Goal: Feedback & Contribution: Leave review/rating

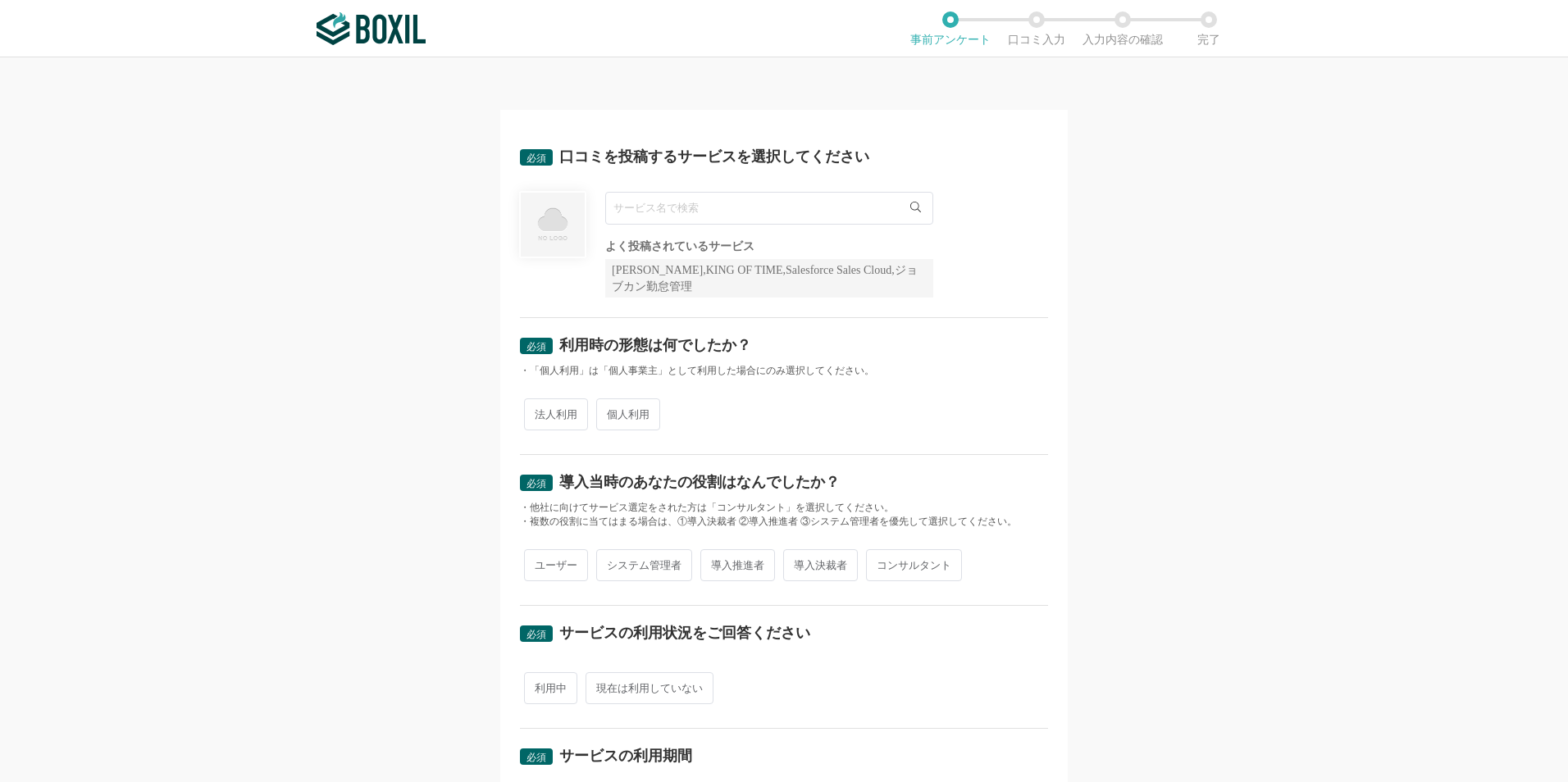
click at [691, 217] on input "text" at bounding box center [769, 208] width 328 height 33
click at [618, 209] on input "text" at bounding box center [769, 208] width 328 height 33
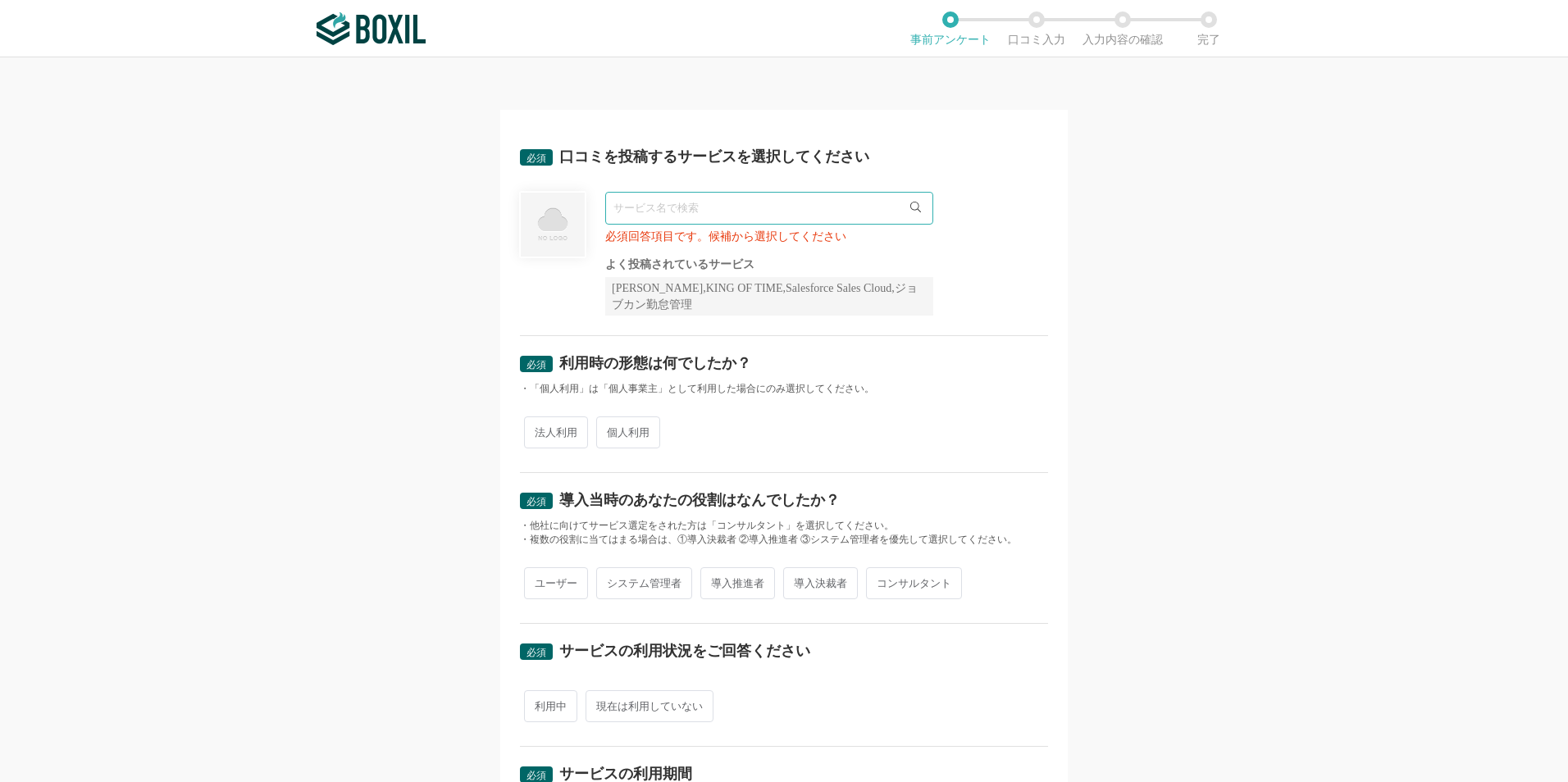
click at [914, 206] on icon at bounding box center [916, 207] width 10 height 10
click at [636, 204] on input "text" at bounding box center [769, 208] width 328 height 33
click at [667, 242] on span "BizHawkEye" at bounding box center [651, 242] width 57 height 10
type input "BizHawkEye"
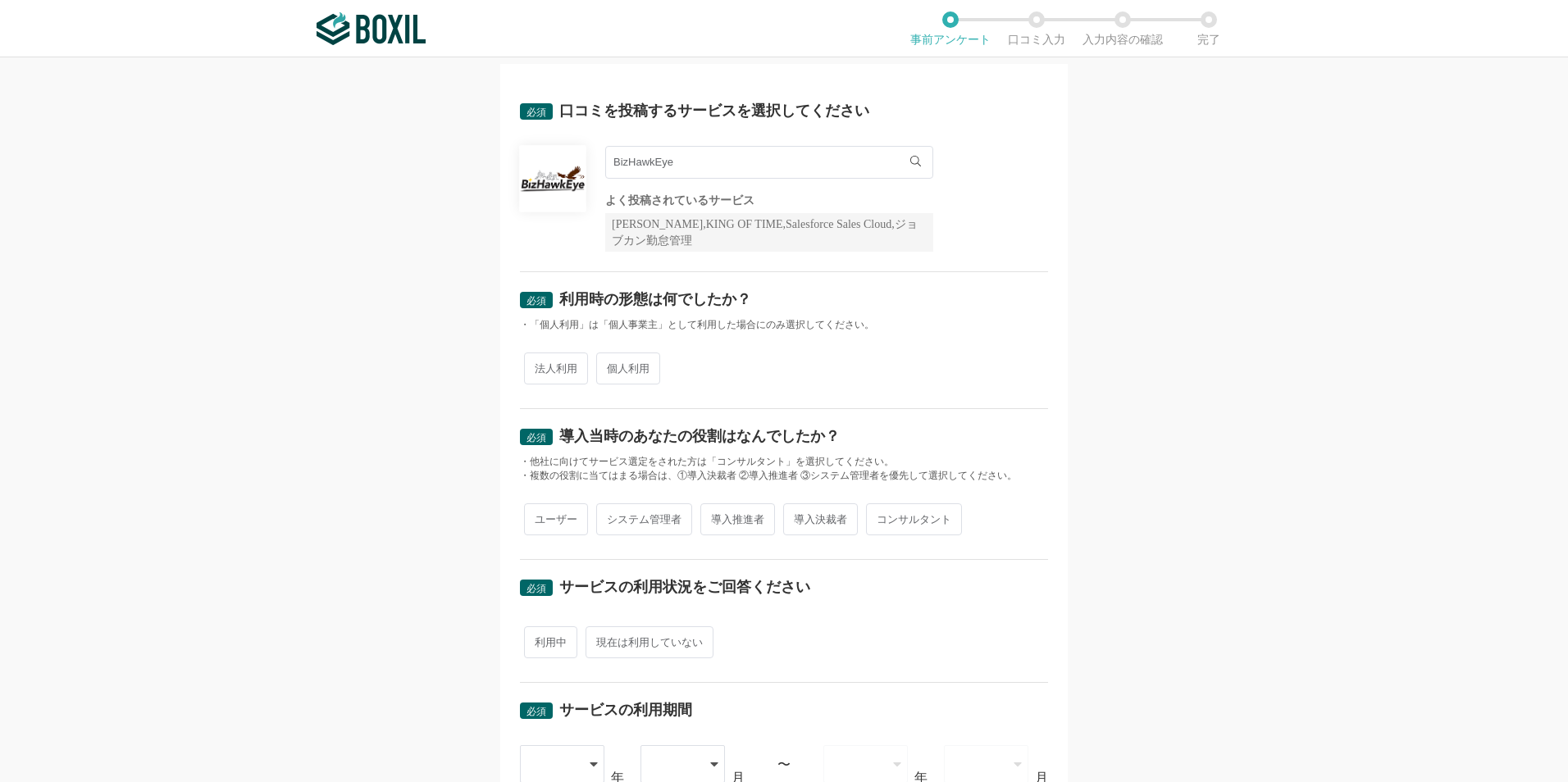
scroll to position [82, 0]
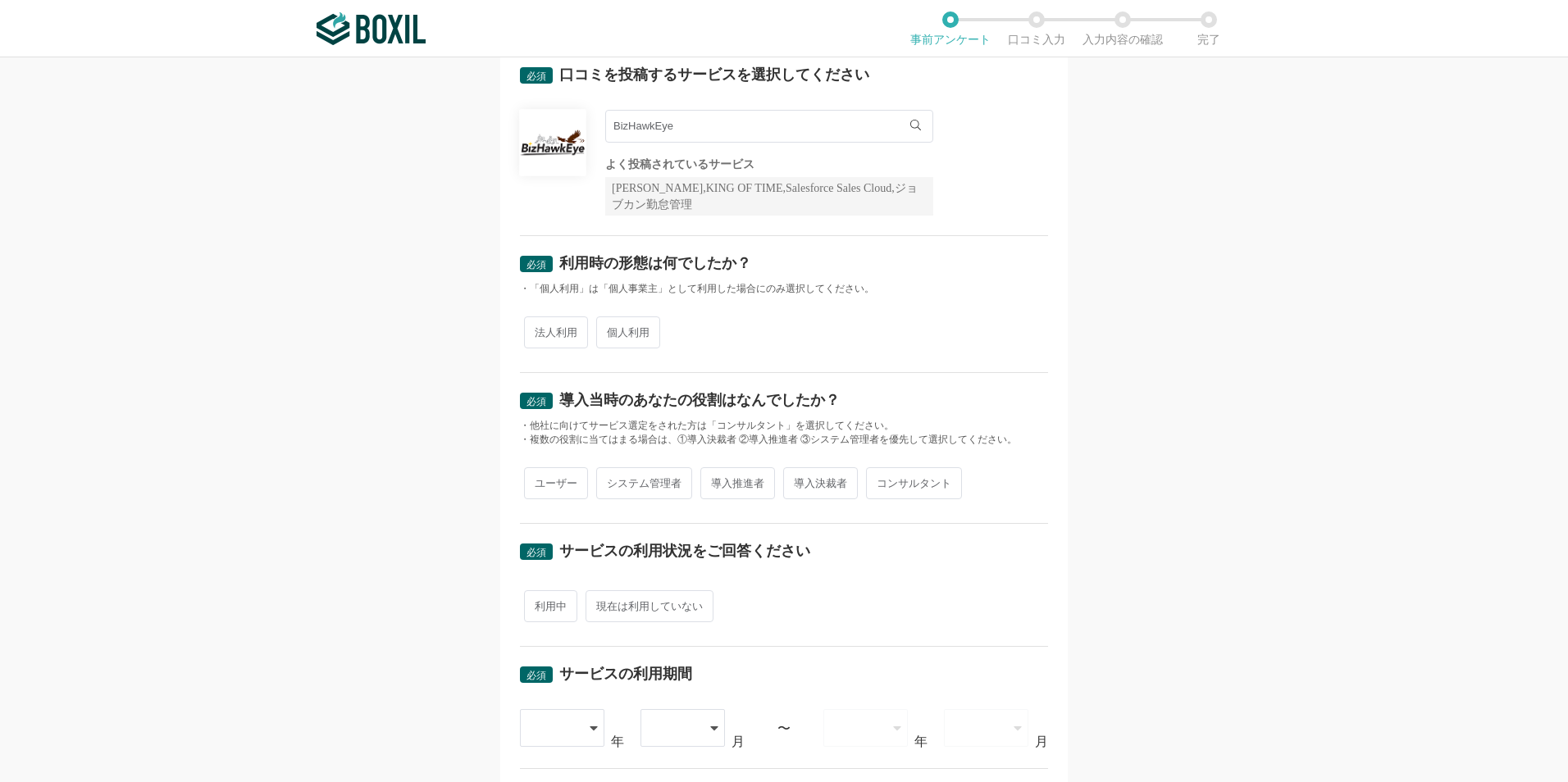
click at [554, 333] on span "法人利用" at bounding box center [556, 332] width 64 height 32
click at [539, 330] on input "法人利用" at bounding box center [534, 324] width 10 height 10
radio input "true"
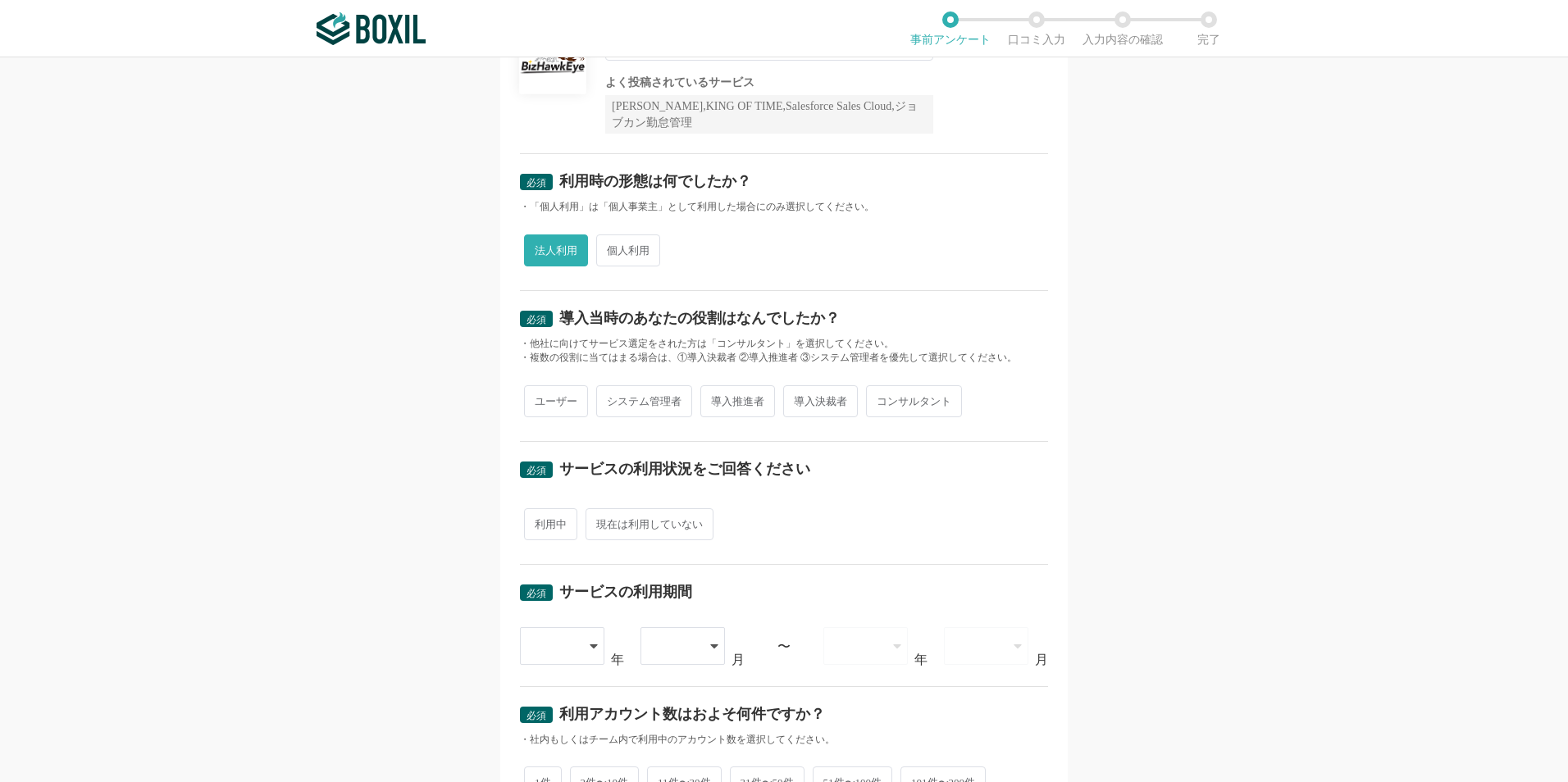
click at [548, 394] on span "ユーザー" at bounding box center [556, 401] width 64 height 32
click at [539, 394] on input "ユーザー" at bounding box center [534, 393] width 10 height 10
radio input "true"
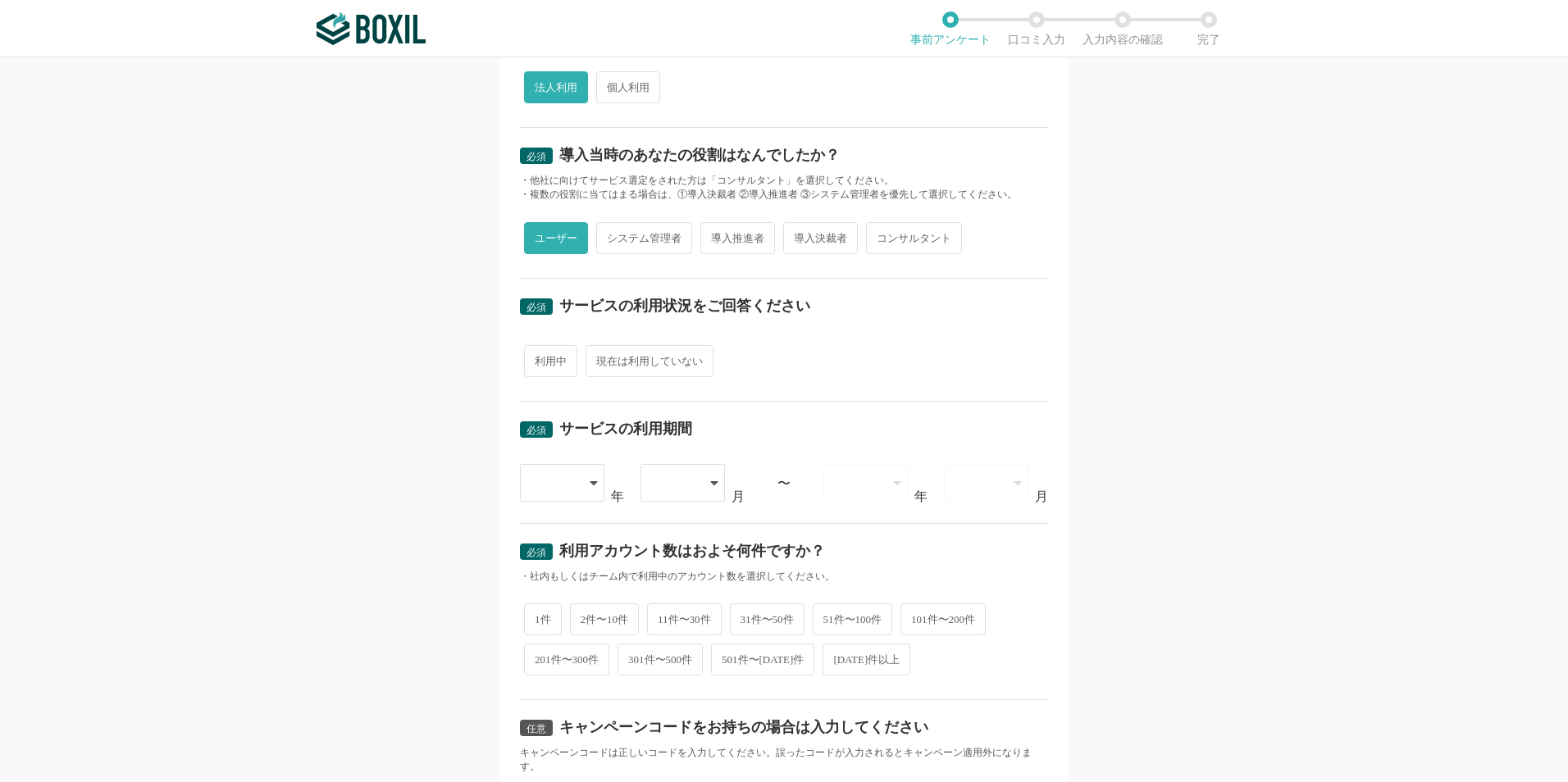
scroll to position [328, 0]
click at [548, 361] on span "利用中" at bounding box center [551, 360] width 53 height 32
click at [539, 357] on input "利用中" at bounding box center [534, 352] width 10 height 10
radio input "true"
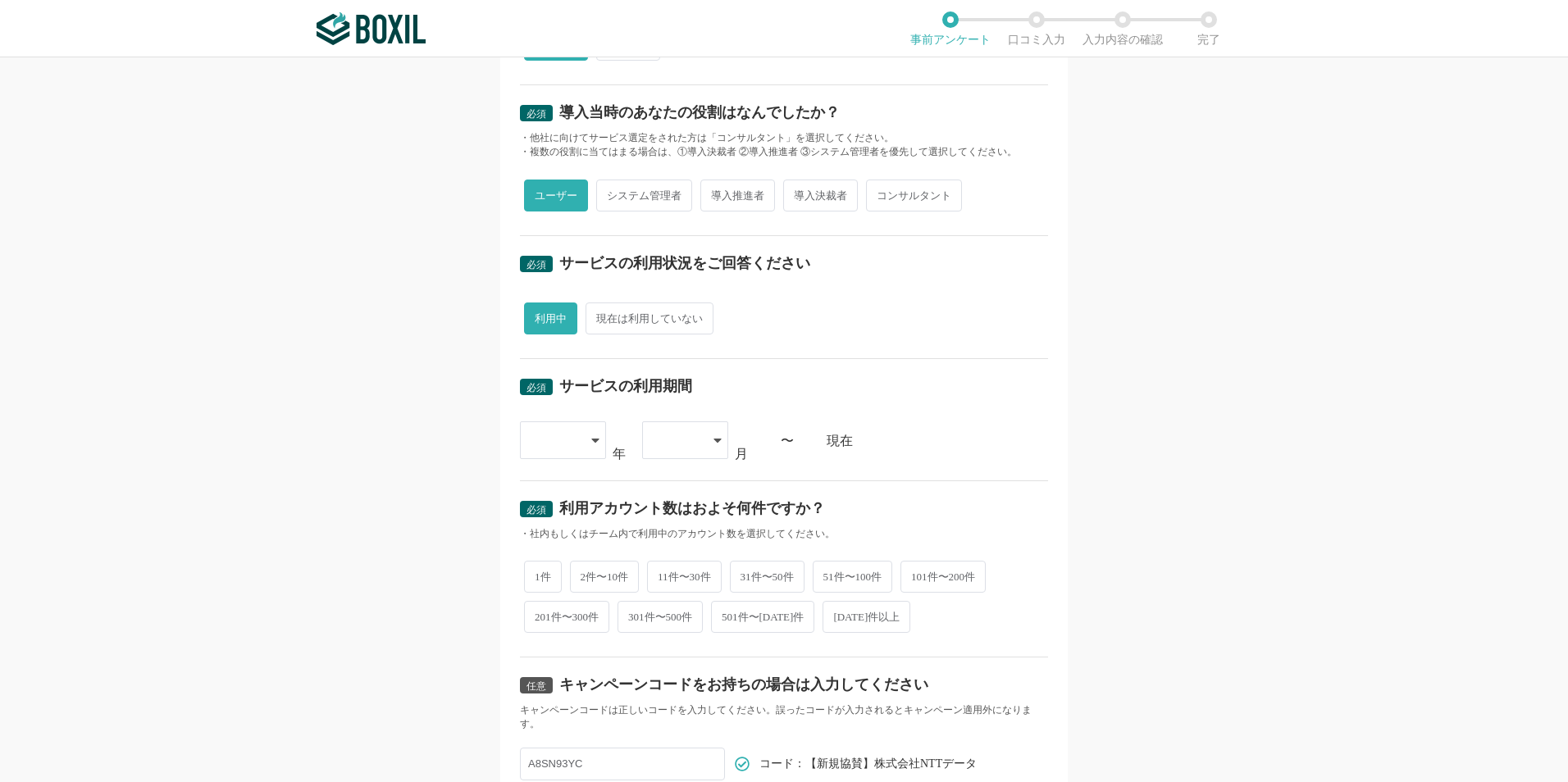
scroll to position [410, 0]
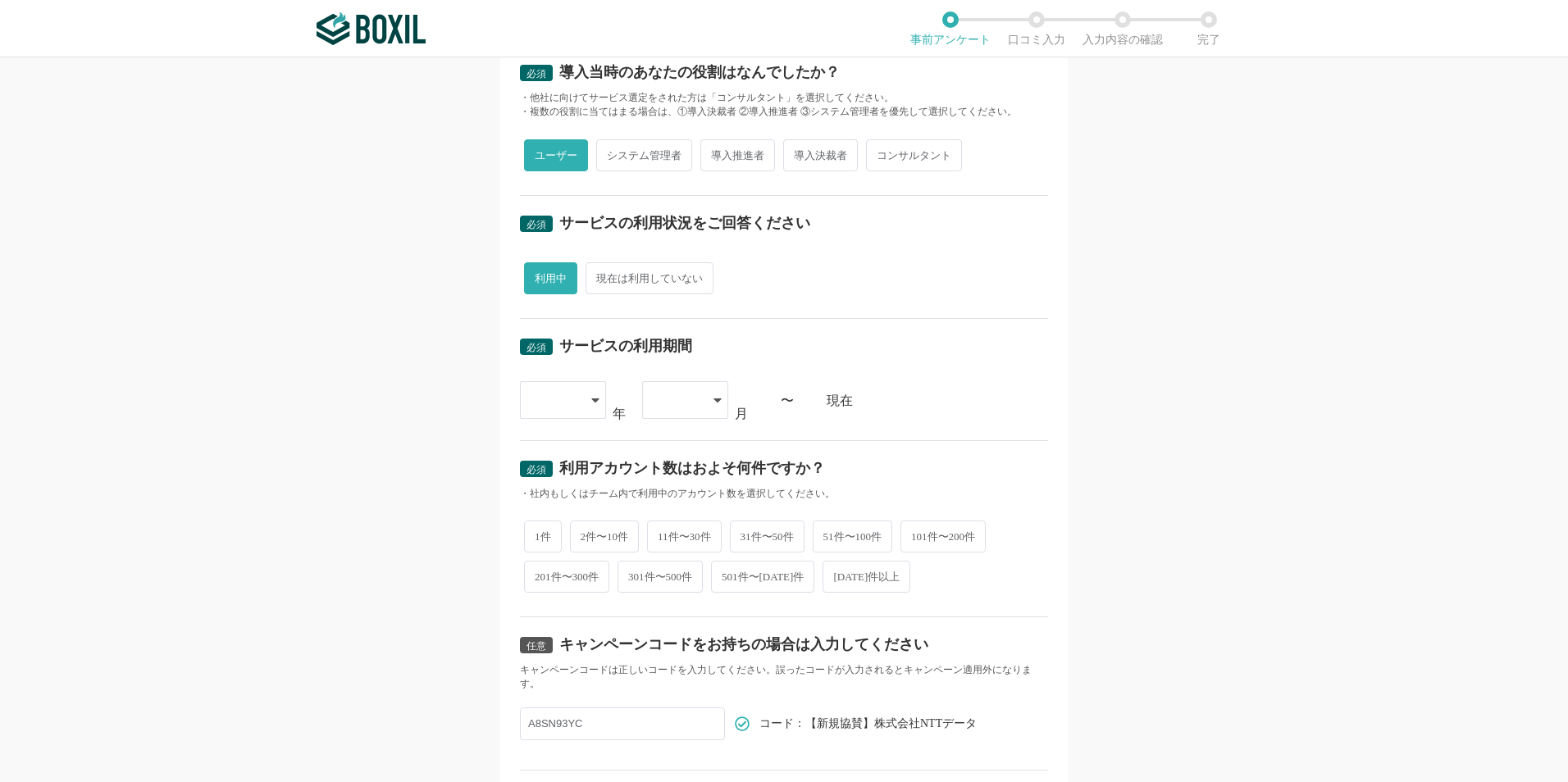
click at [594, 401] on div at bounding box center [563, 400] width 87 height 38
click at [553, 647] on span "[DATE]" at bounding box center [554, 653] width 43 height 13
click at [714, 394] on icon at bounding box center [718, 400] width 9 height 13
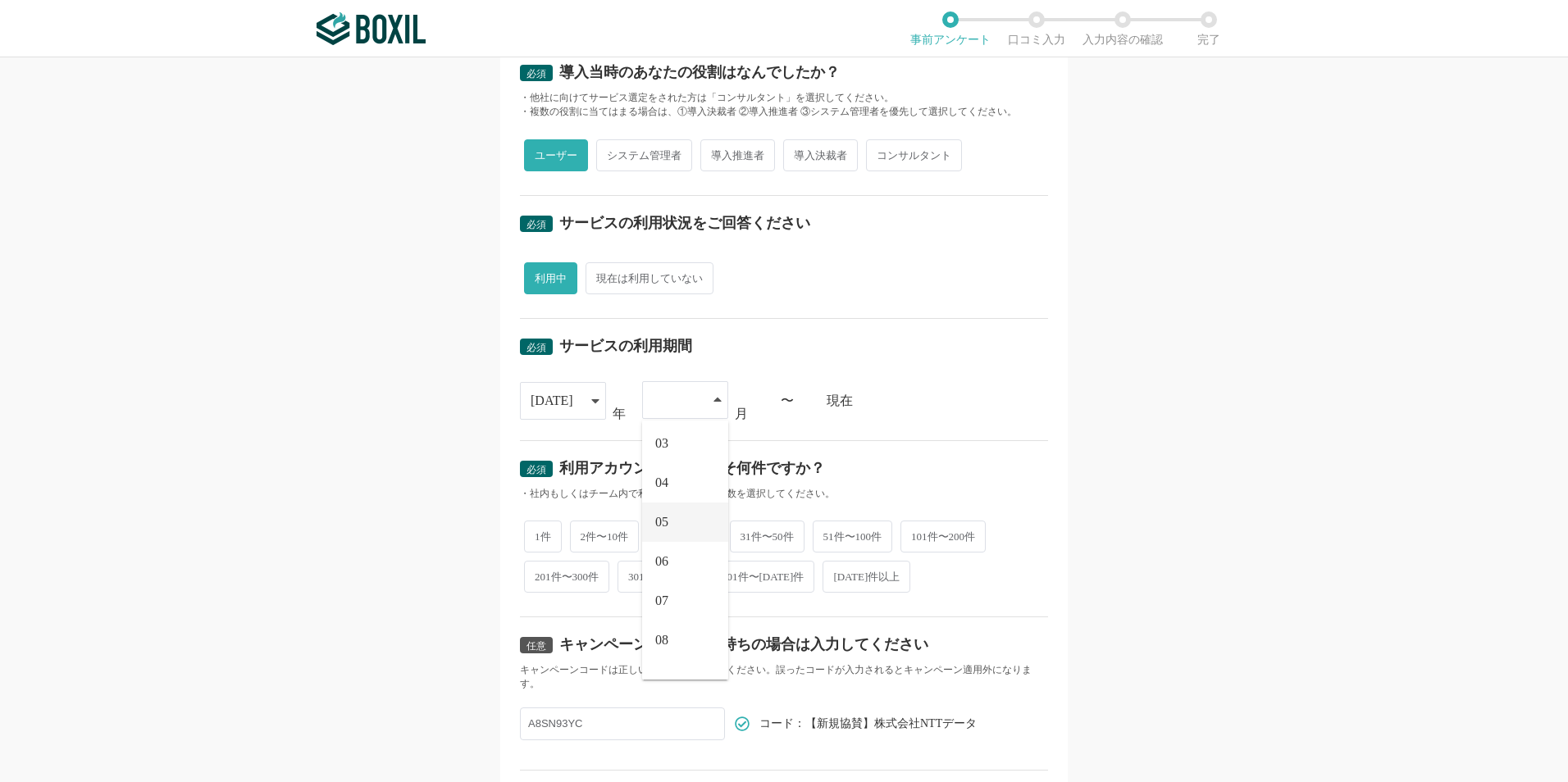
click at [679, 507] on li "05" at bounding box center [685, 522] width 87 height 39
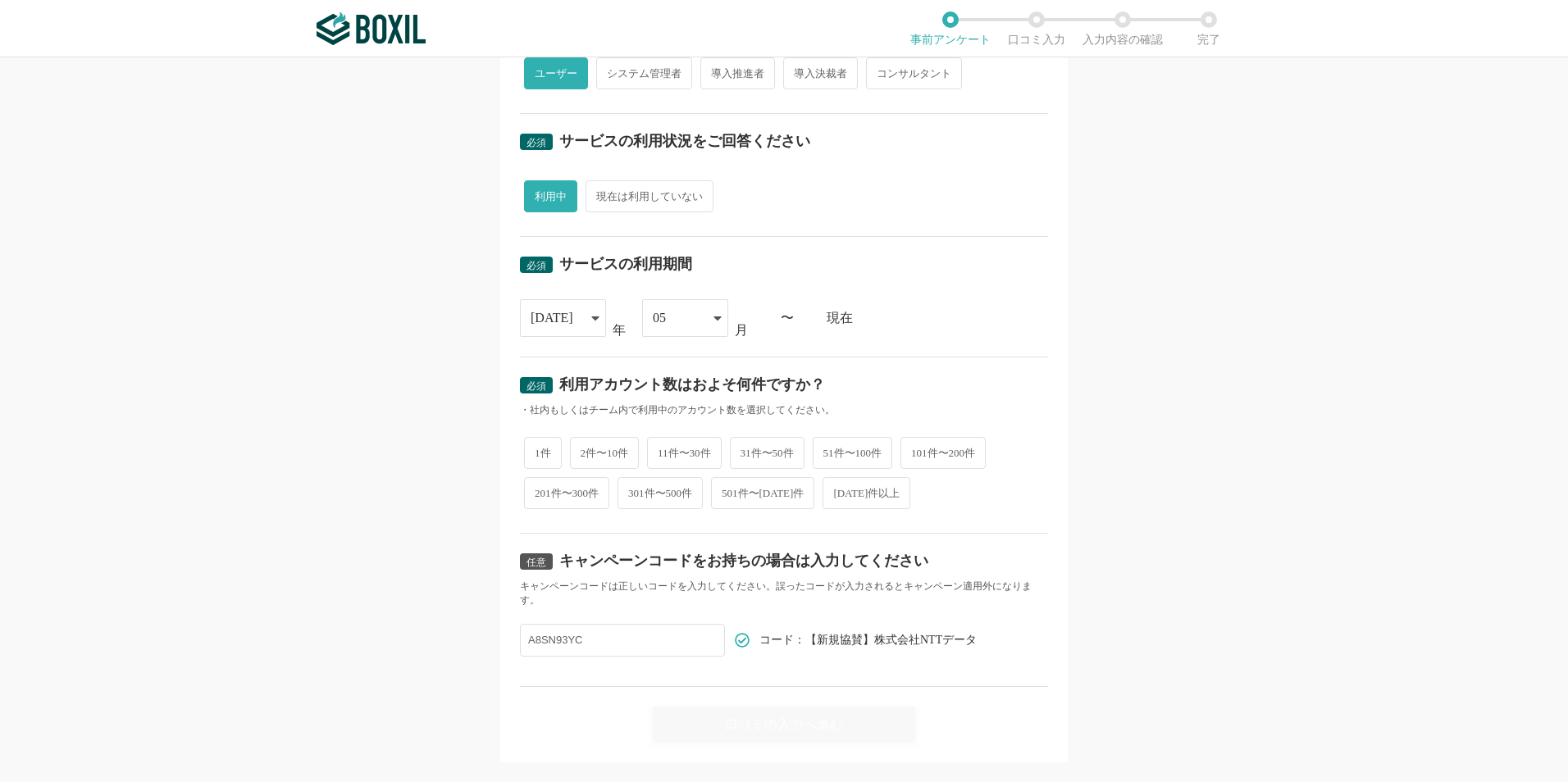
click at [598, 447] on span "2件〜10件" at bounding box center [604, 452] width 69 height 32
click at [585, 447] on input "2件〜10件" at bounding box center [579, 445] width 10 height 10
radio input "true"
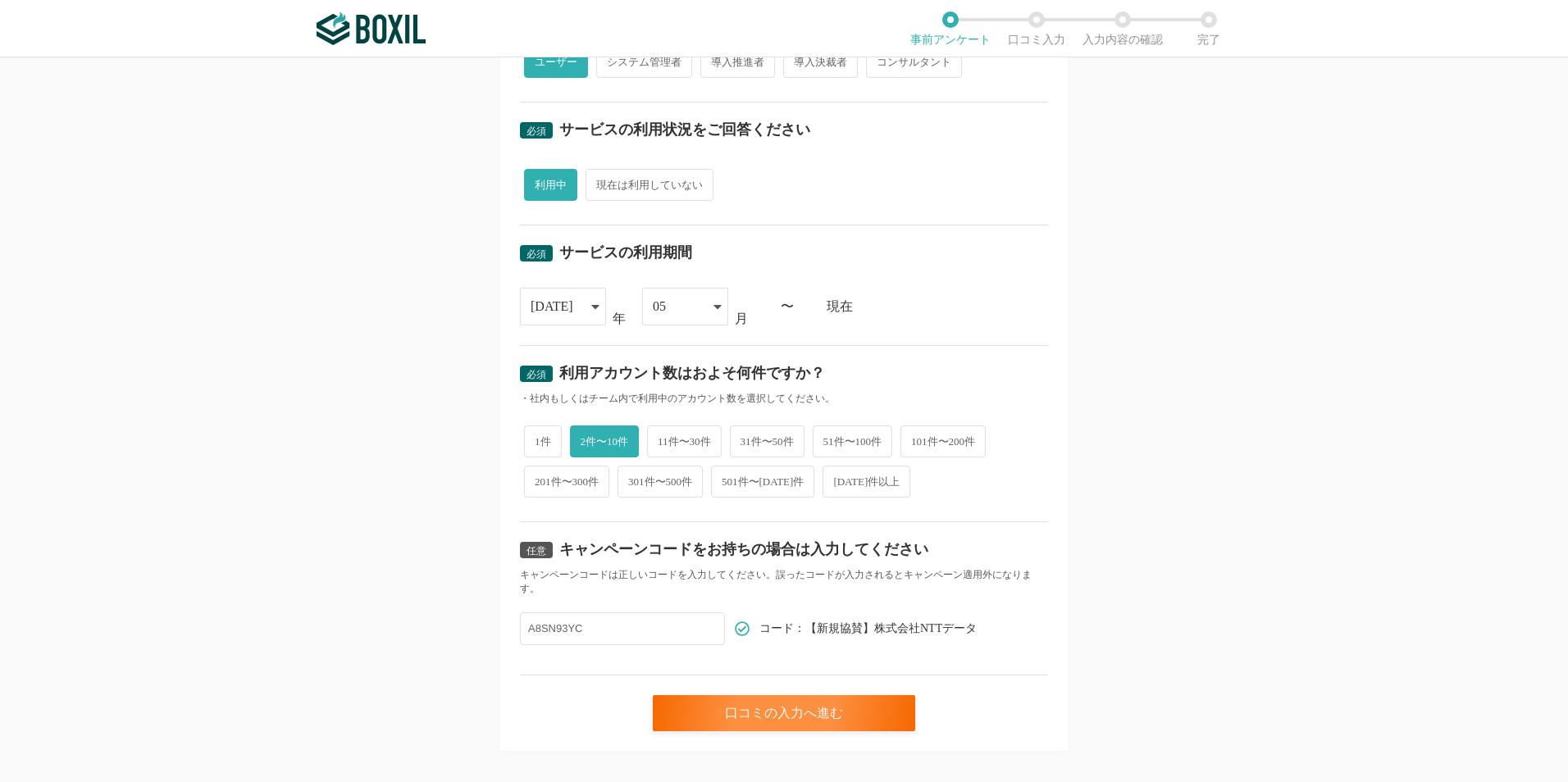
scroll to position [525, 0]
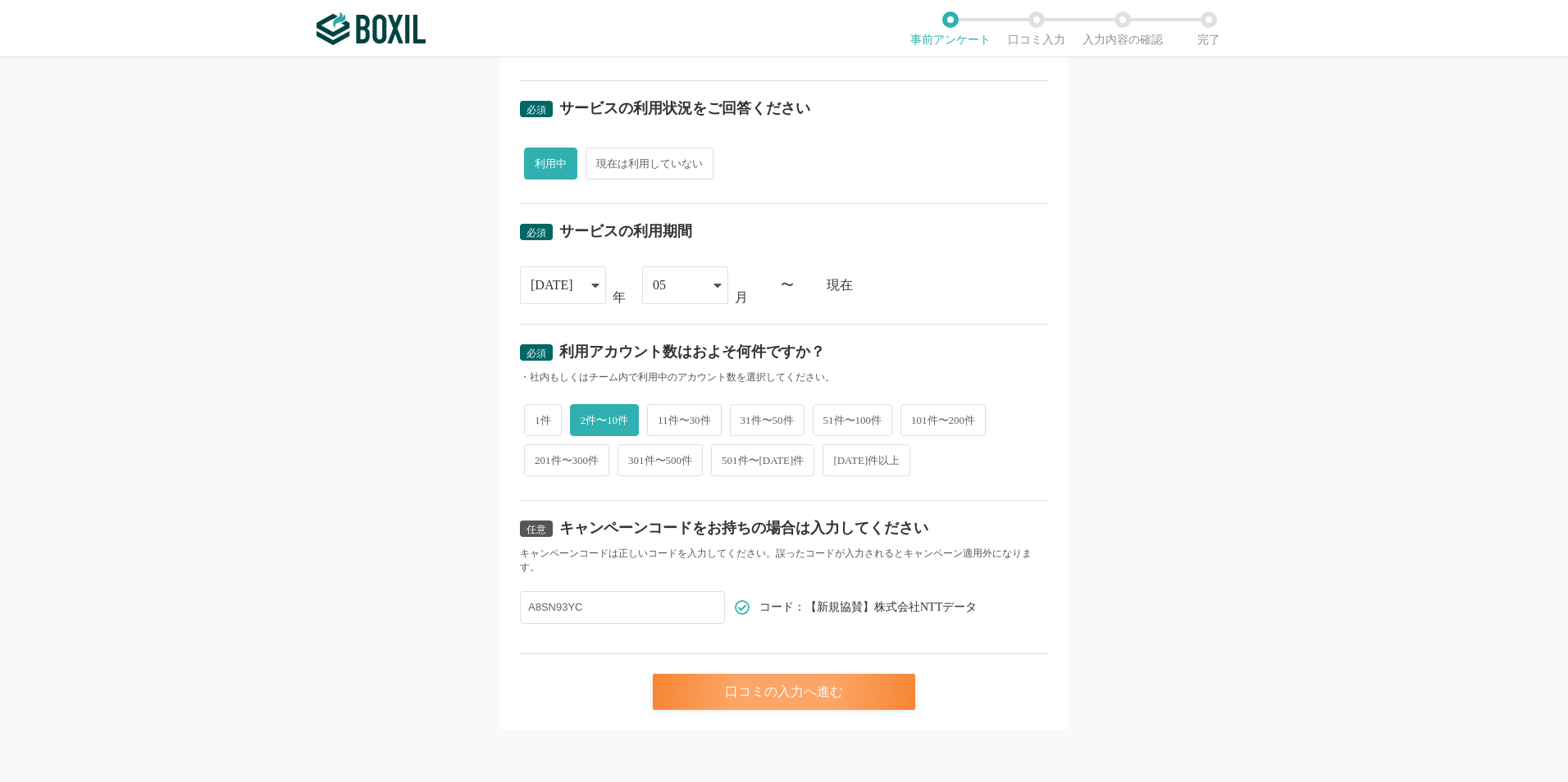
click at [841, 691] on div "口コミの入力へ進む" at bounding box center [784, 692] width 262 height 36
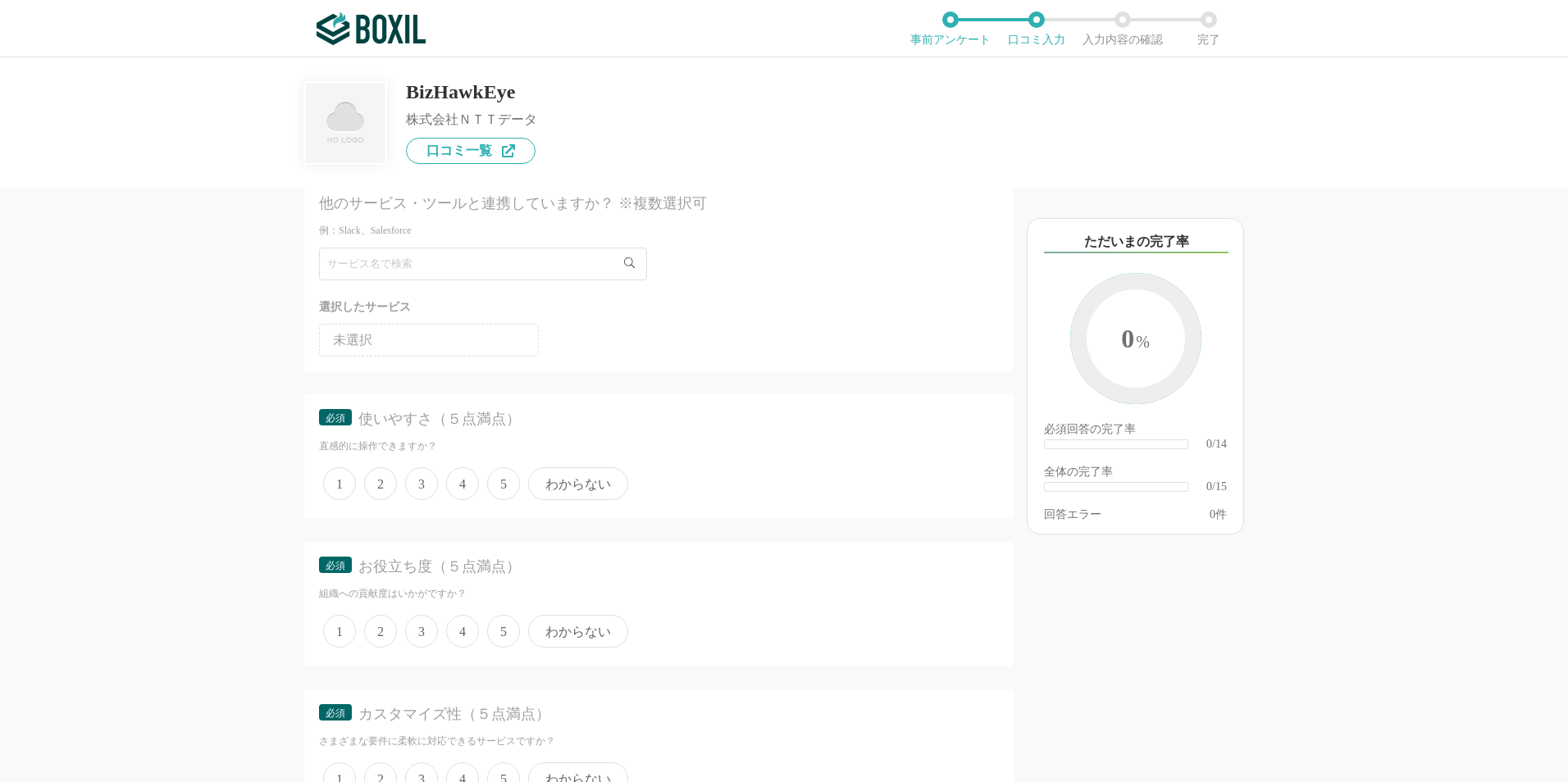
scroll to position [82, 0]
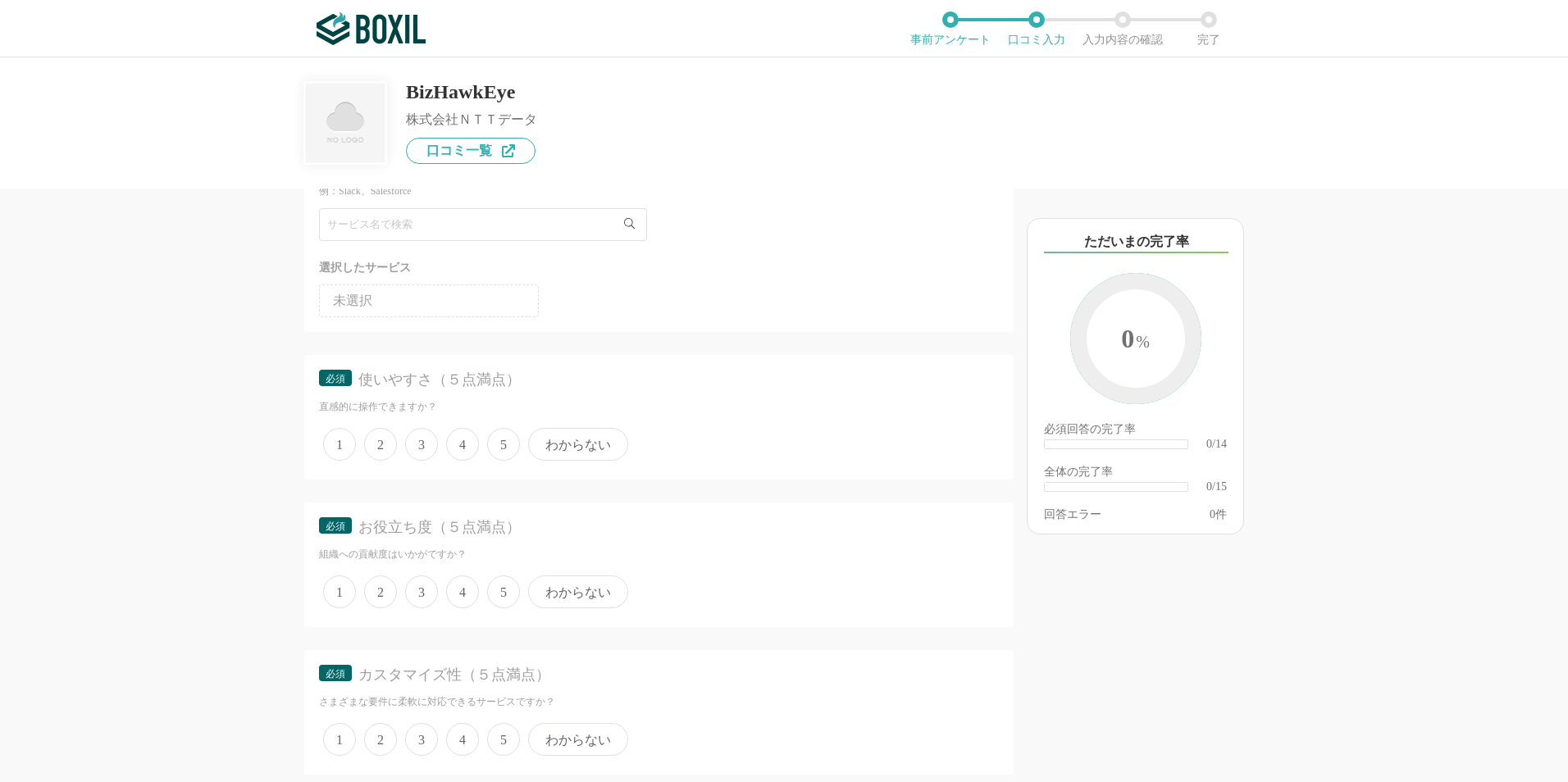
click at [467, 445] on span "4" at bounding box center [463, 445] width 33 height 33
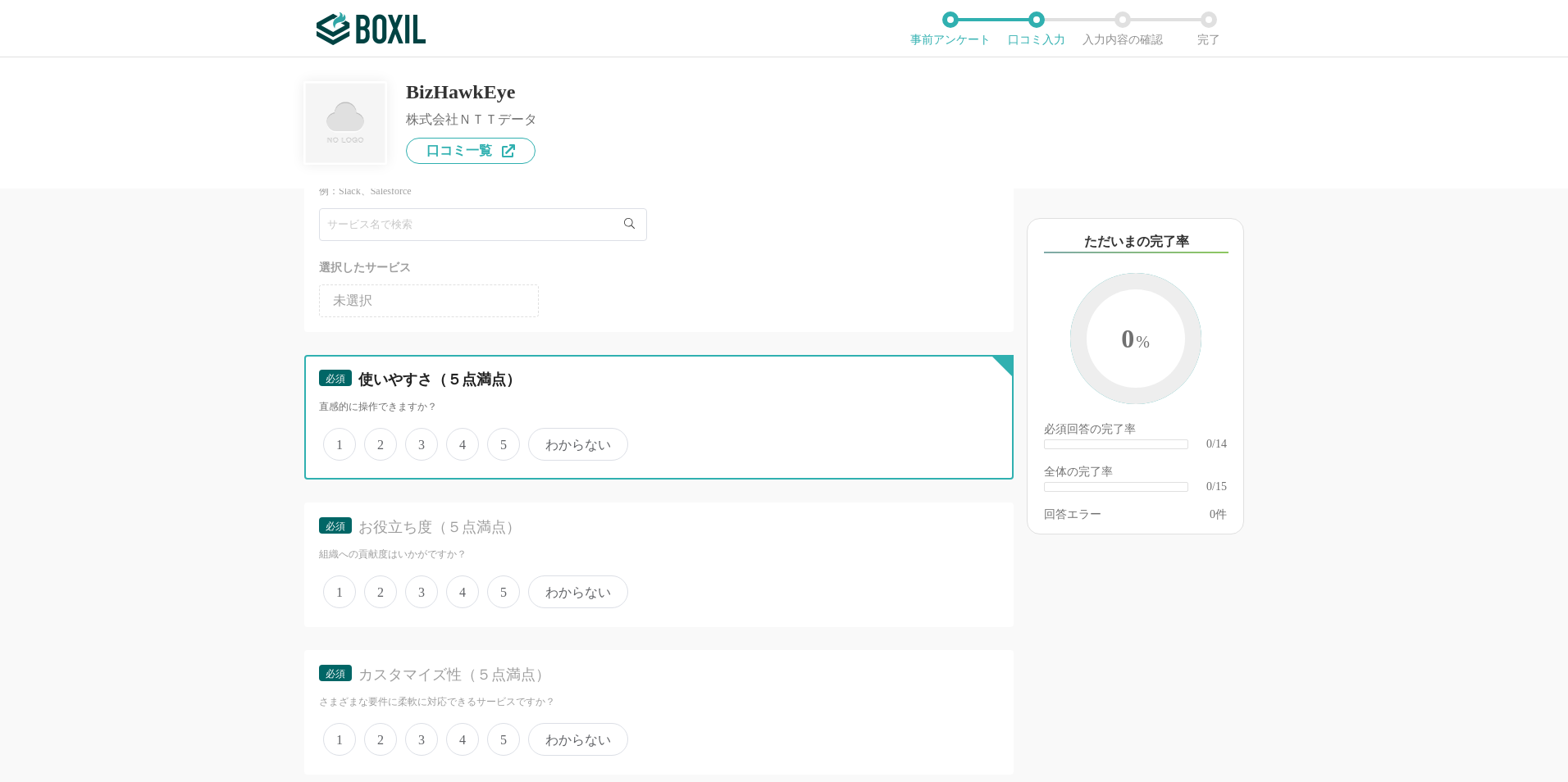
click at [461, 441] on input "4" at bounding box center [456, 436] width 10 height 10
radio input "true"
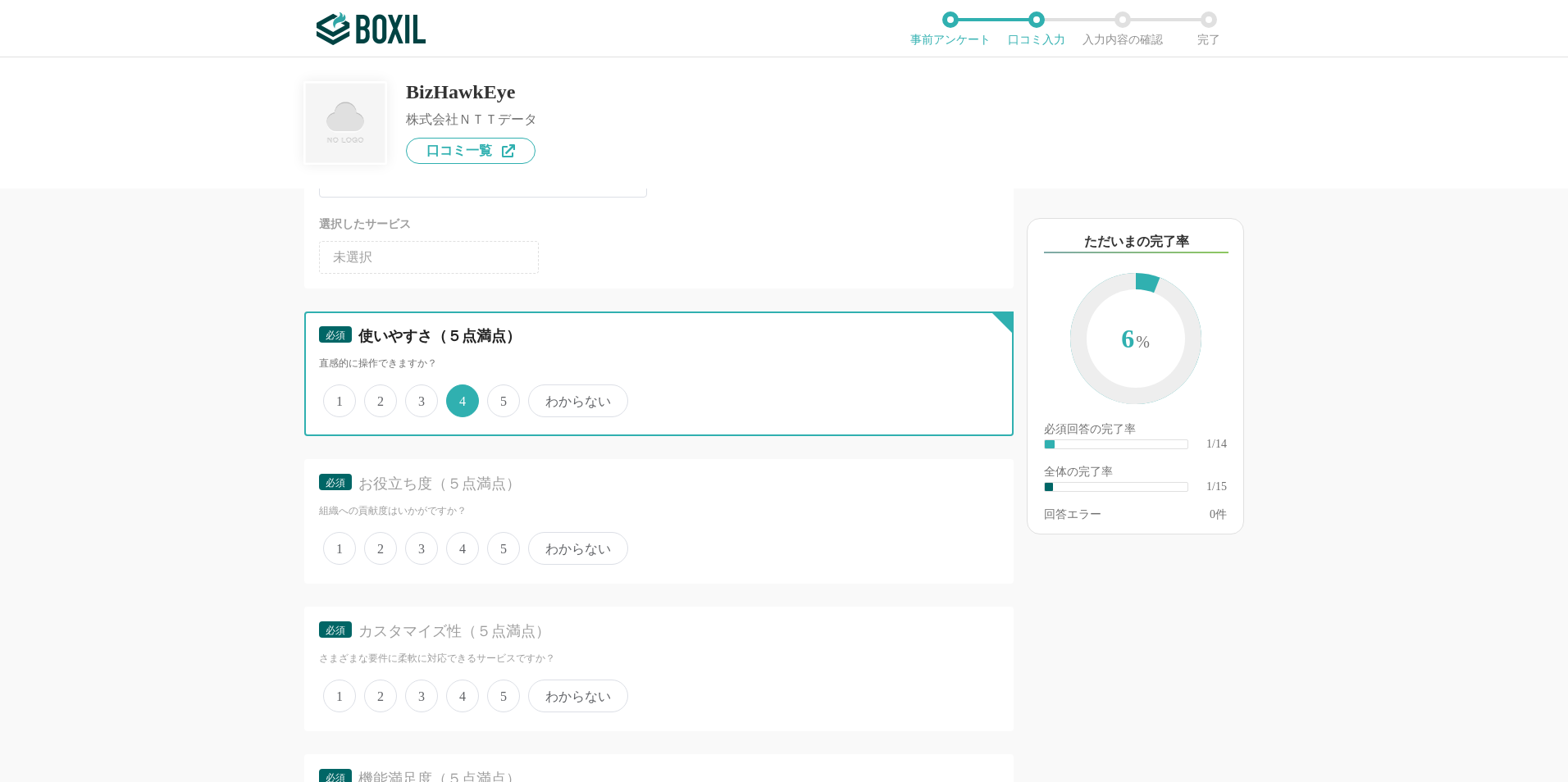
scroll to position [164, 0]
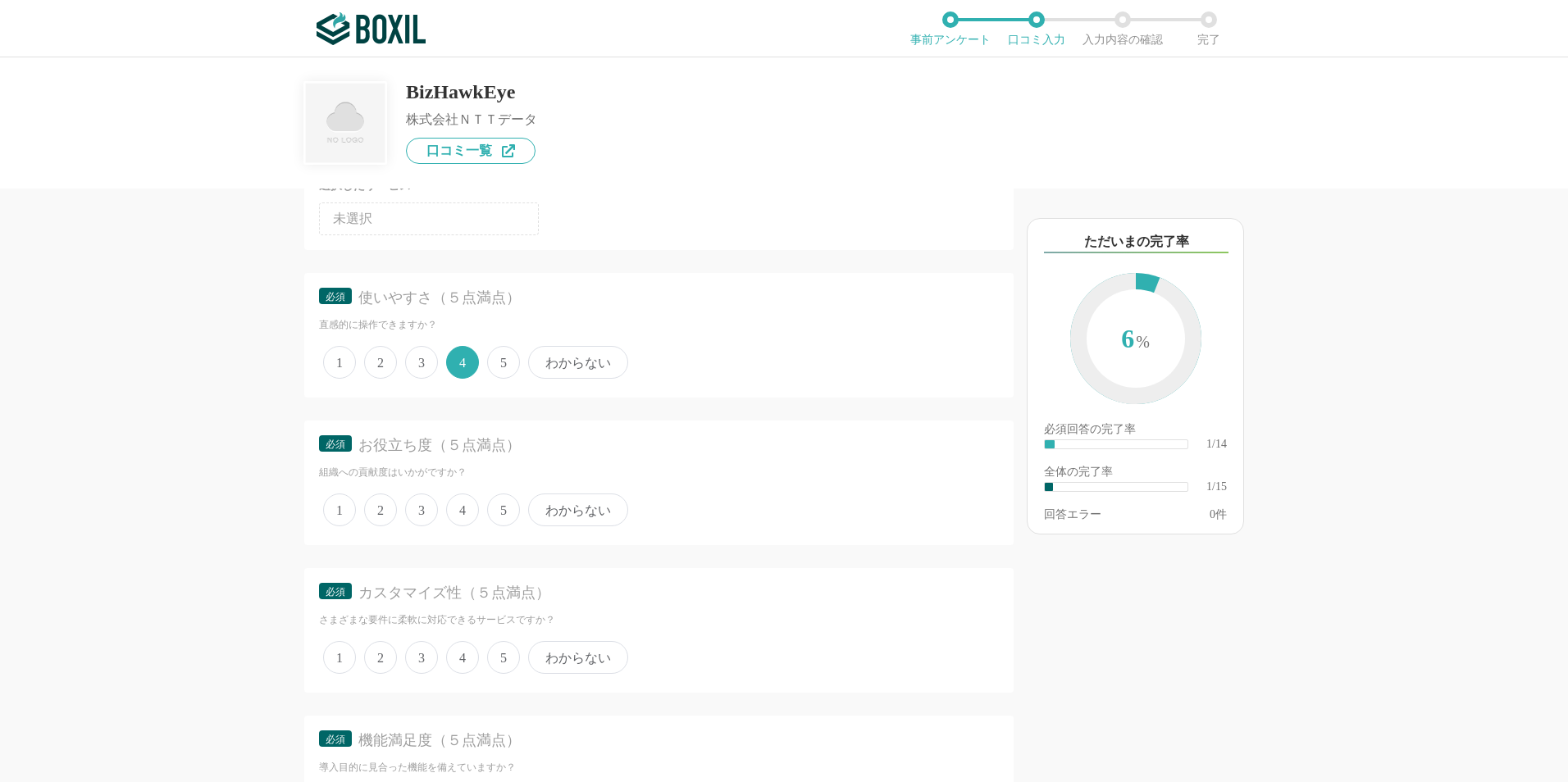
click at [464, 510] on span "4" at bounding box center [463, 510] width 33 height 33
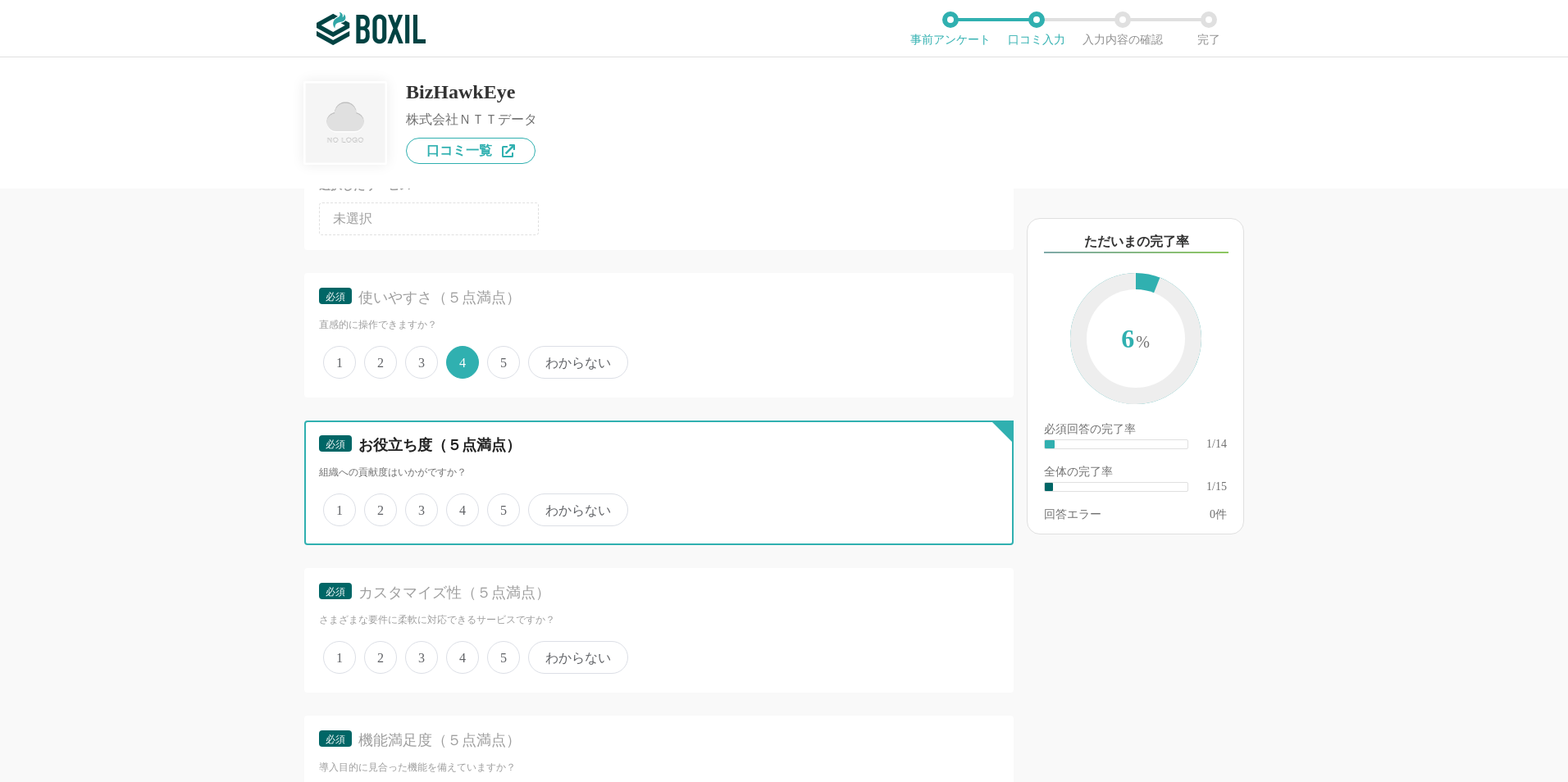
click at [461, 507] on input "4" at bounding box center [456, 501] width 10 height 10
radio input "true"
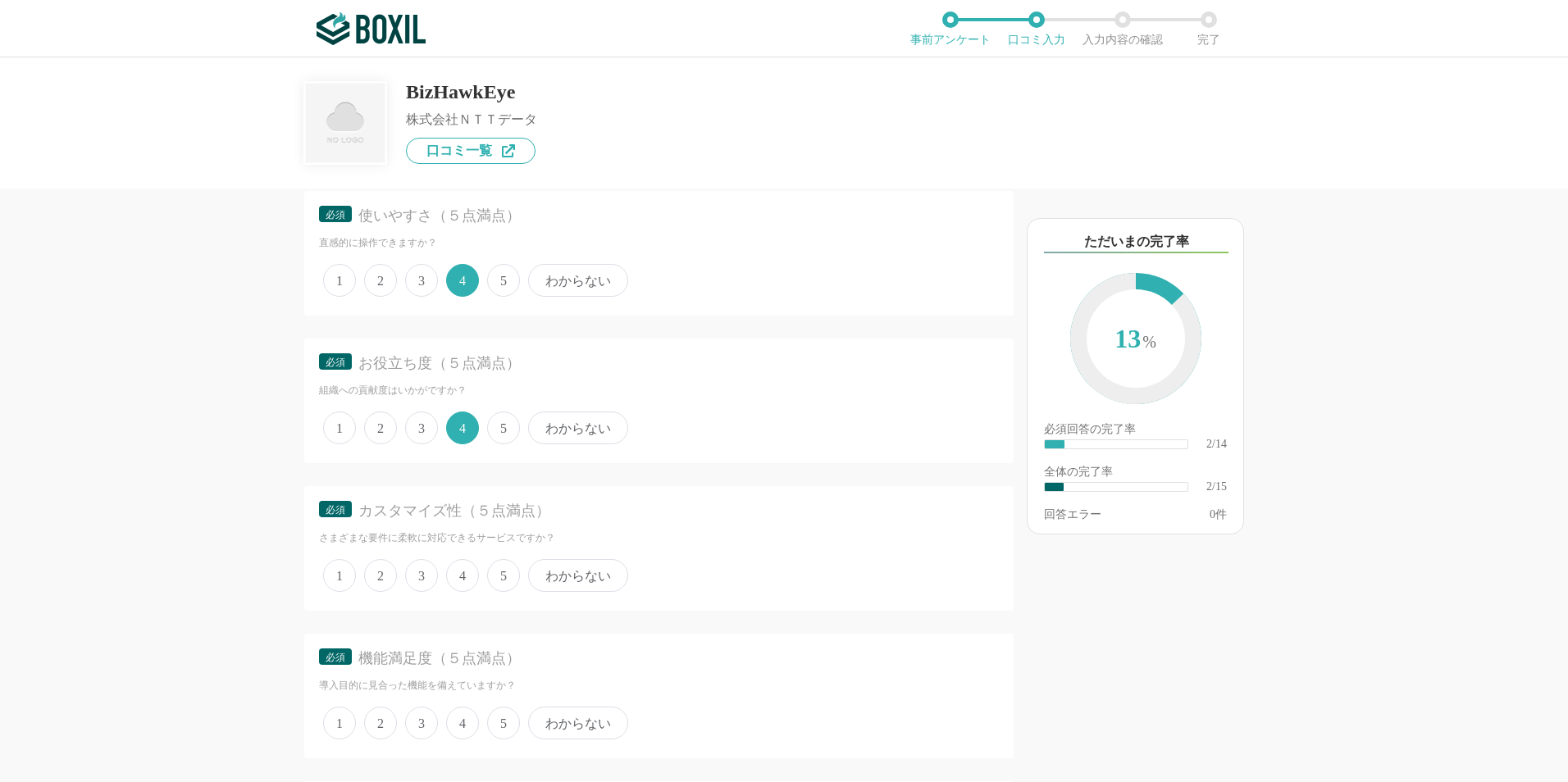
click at [464, 575] on span "4" at bounding box center [463, 576] width 33 height 33
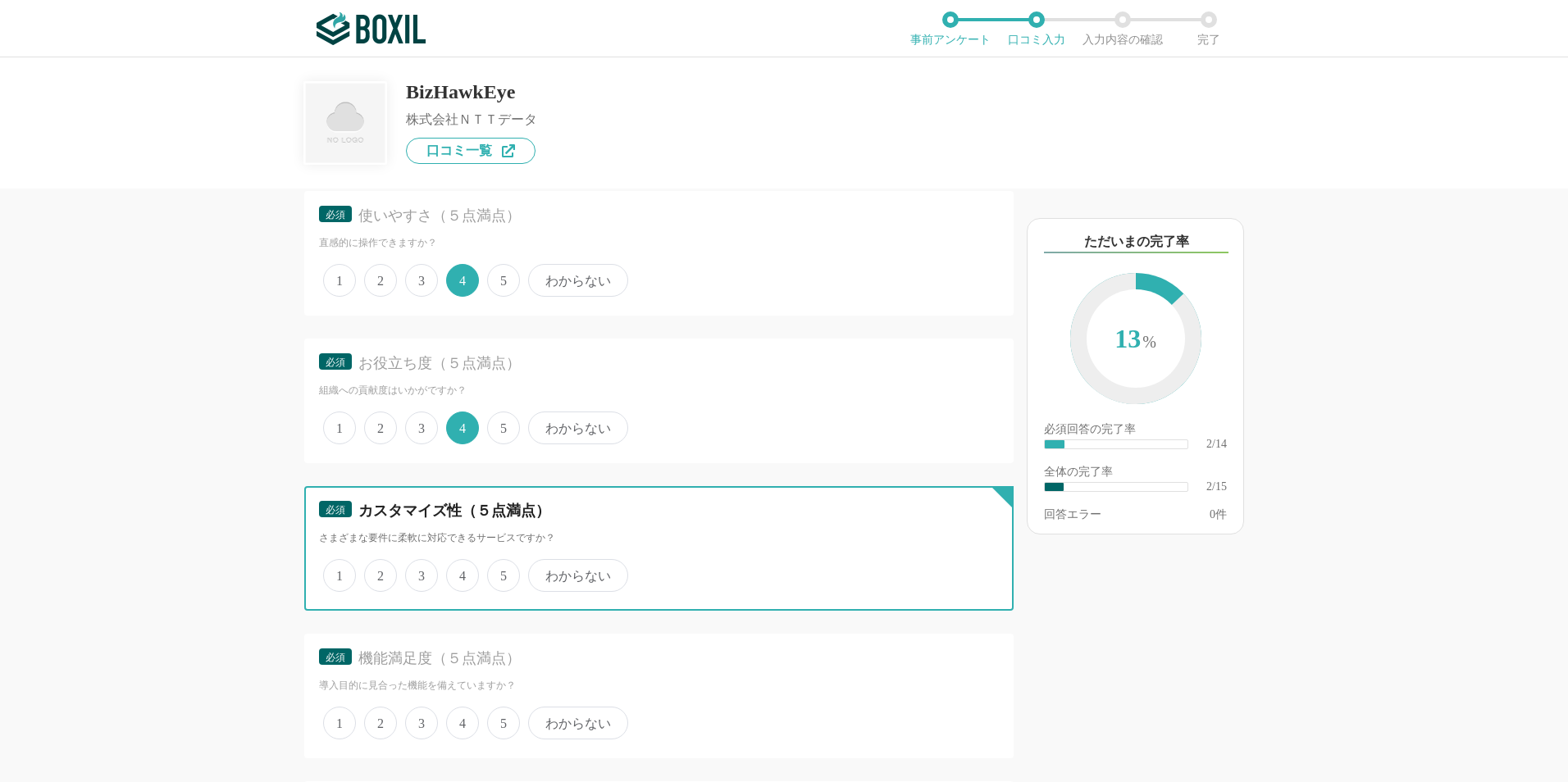
click at [461, 572] on input "4" at bounding box center [456, 567] width 10 height 10
radio input "true"
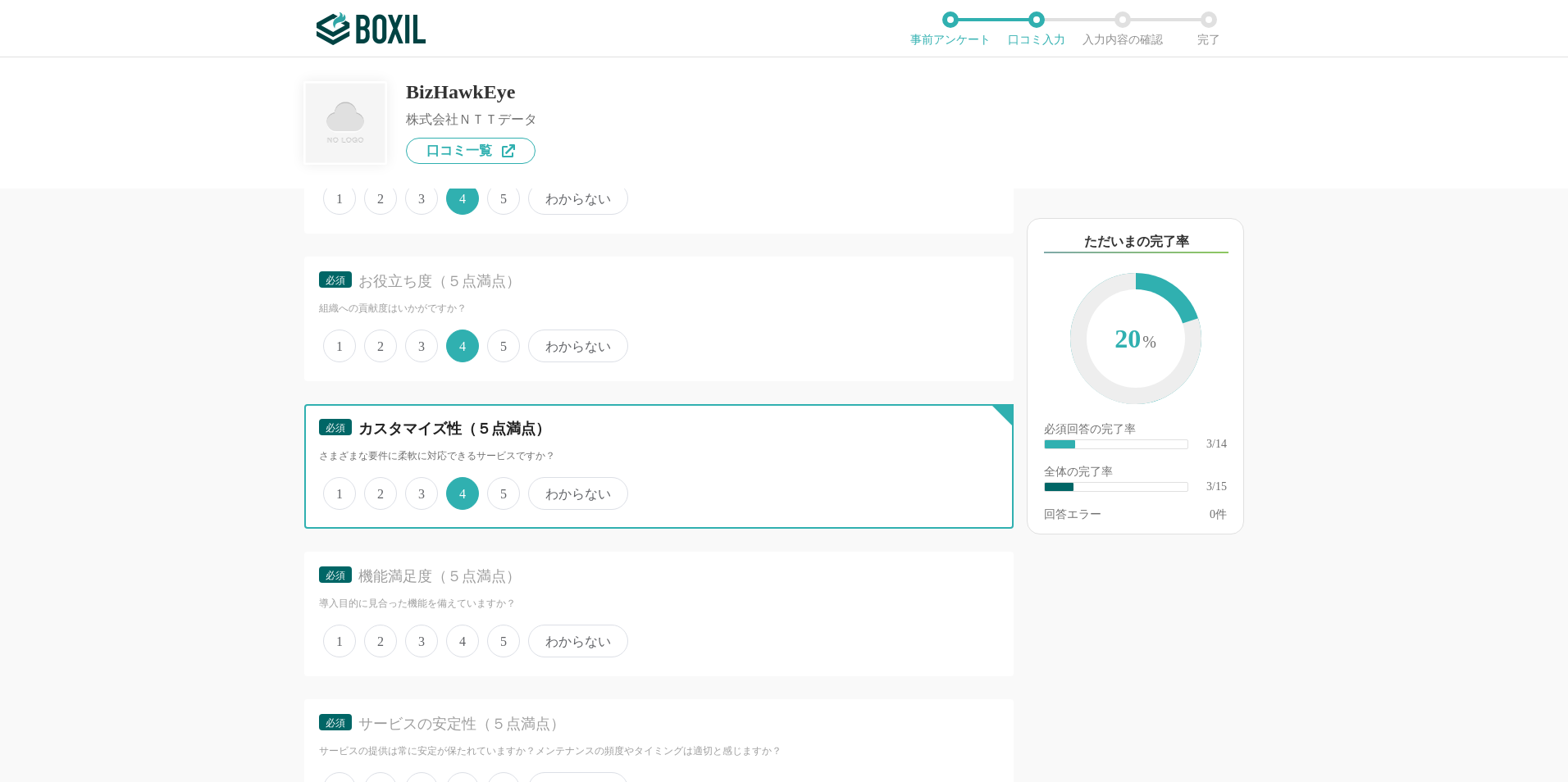
scroll to position [410, 0]
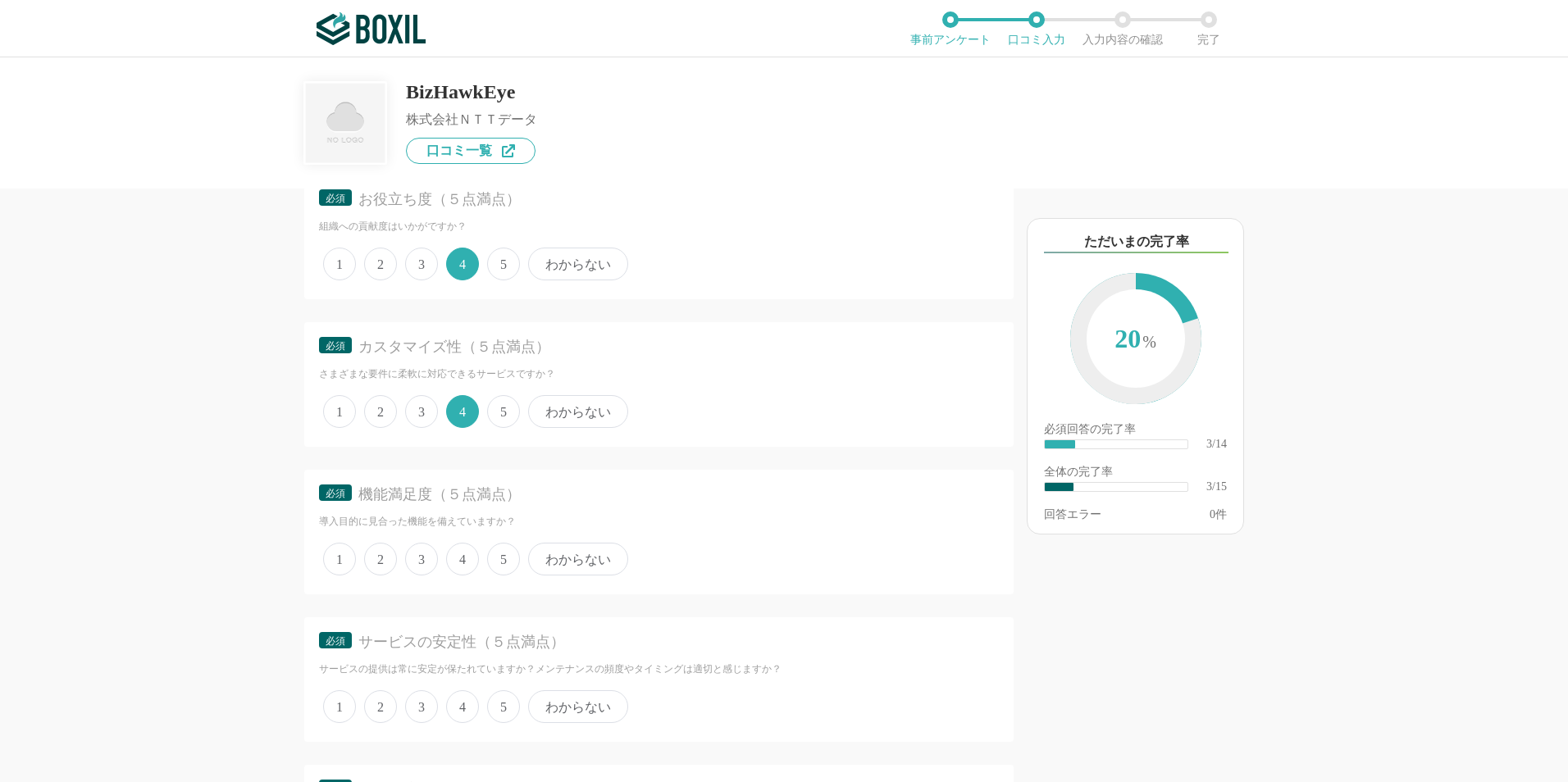
click at [462, 558] on span "4" at bounding box center [463, 559] width 33 height 33
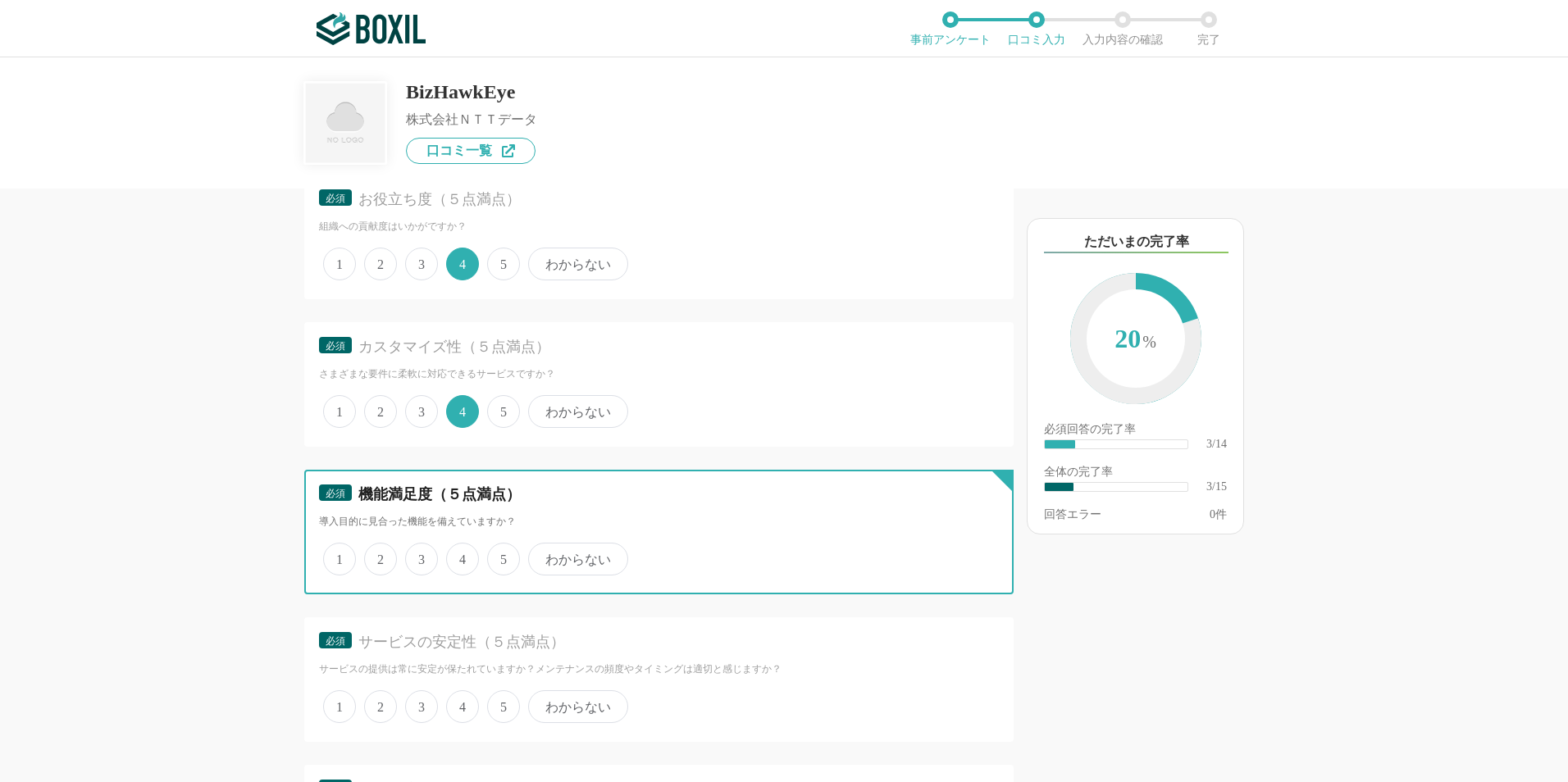
click at [461, 556] on input "4" at bounding box center [456, 551] width 10 height 10
radio input "true"
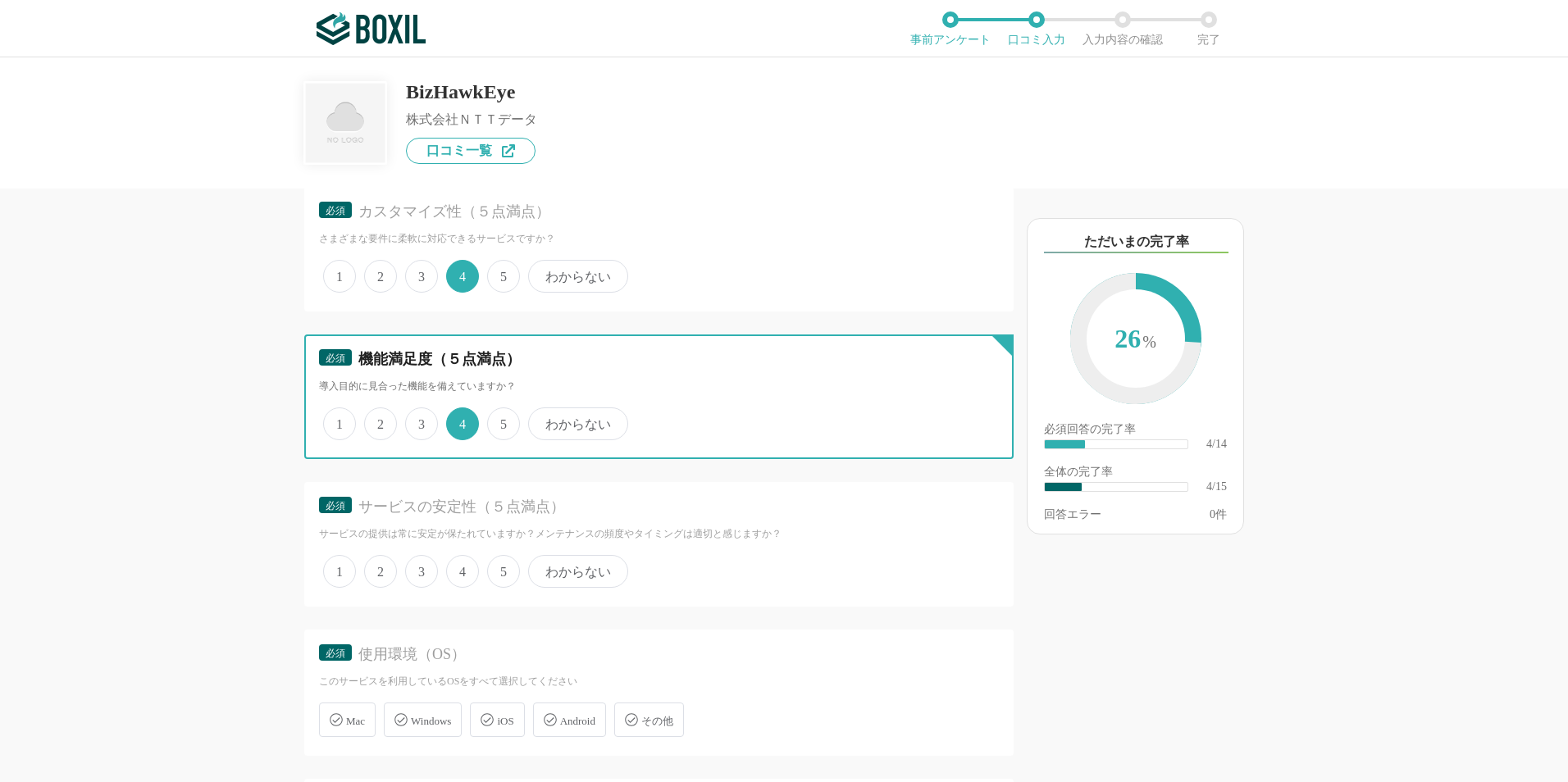
scroll to position [574, 0]
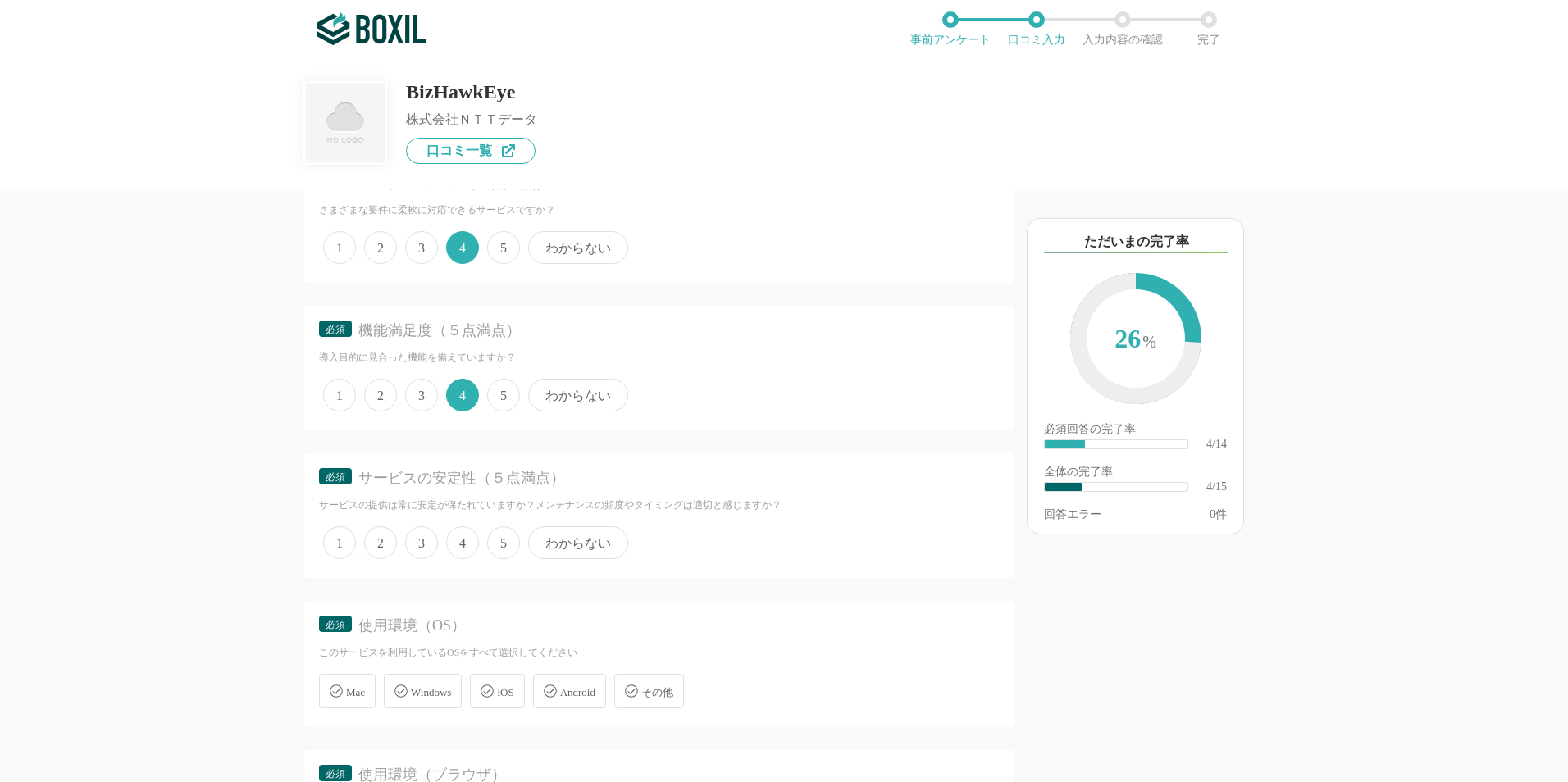
click at [459, 541] on span "4" at bounding box center [463, 543] width 33 height 33
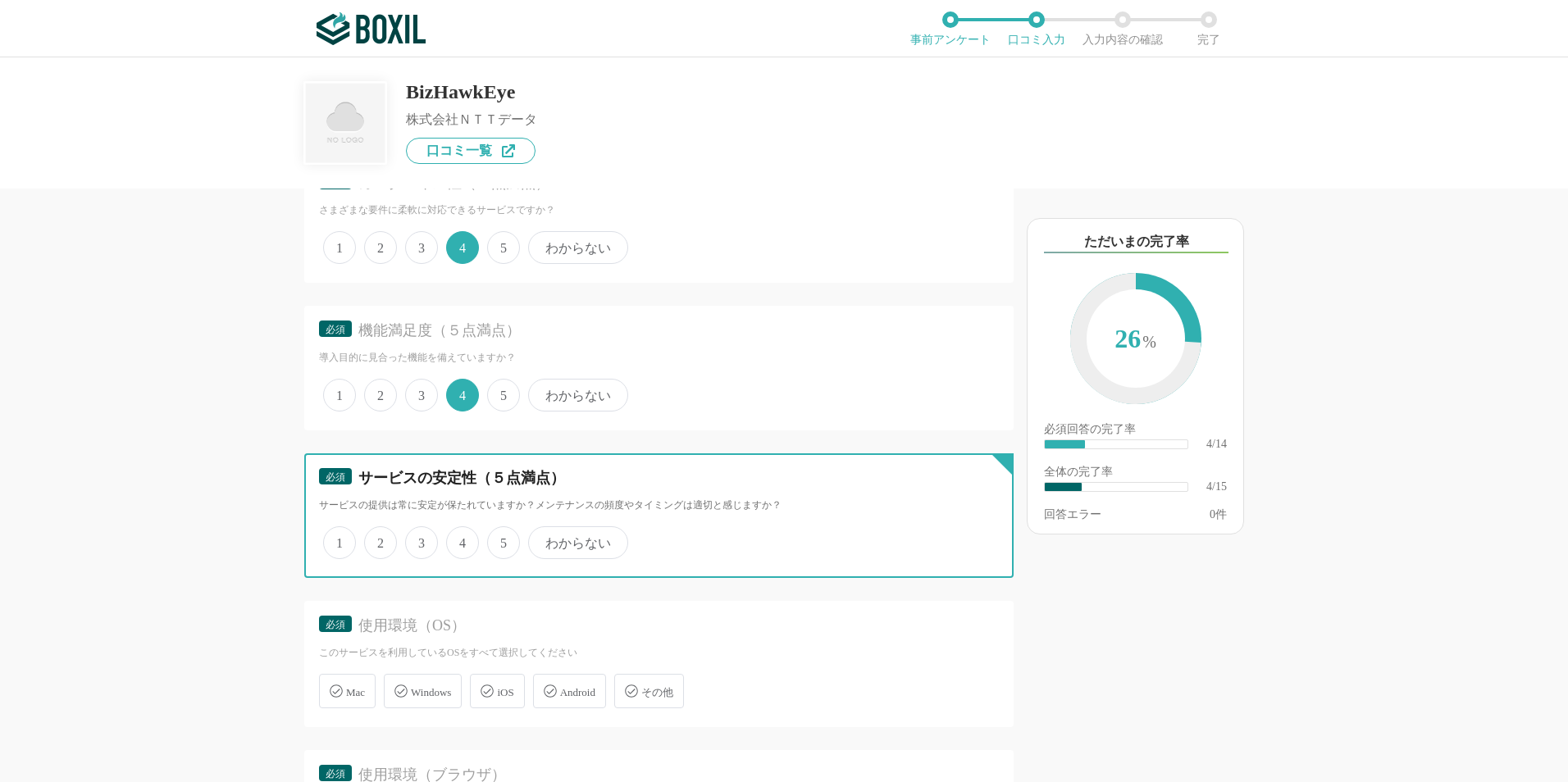
click at [459, 540] on input "4" at bounding box center [456, 534] width 10 height 10
radio input "true"
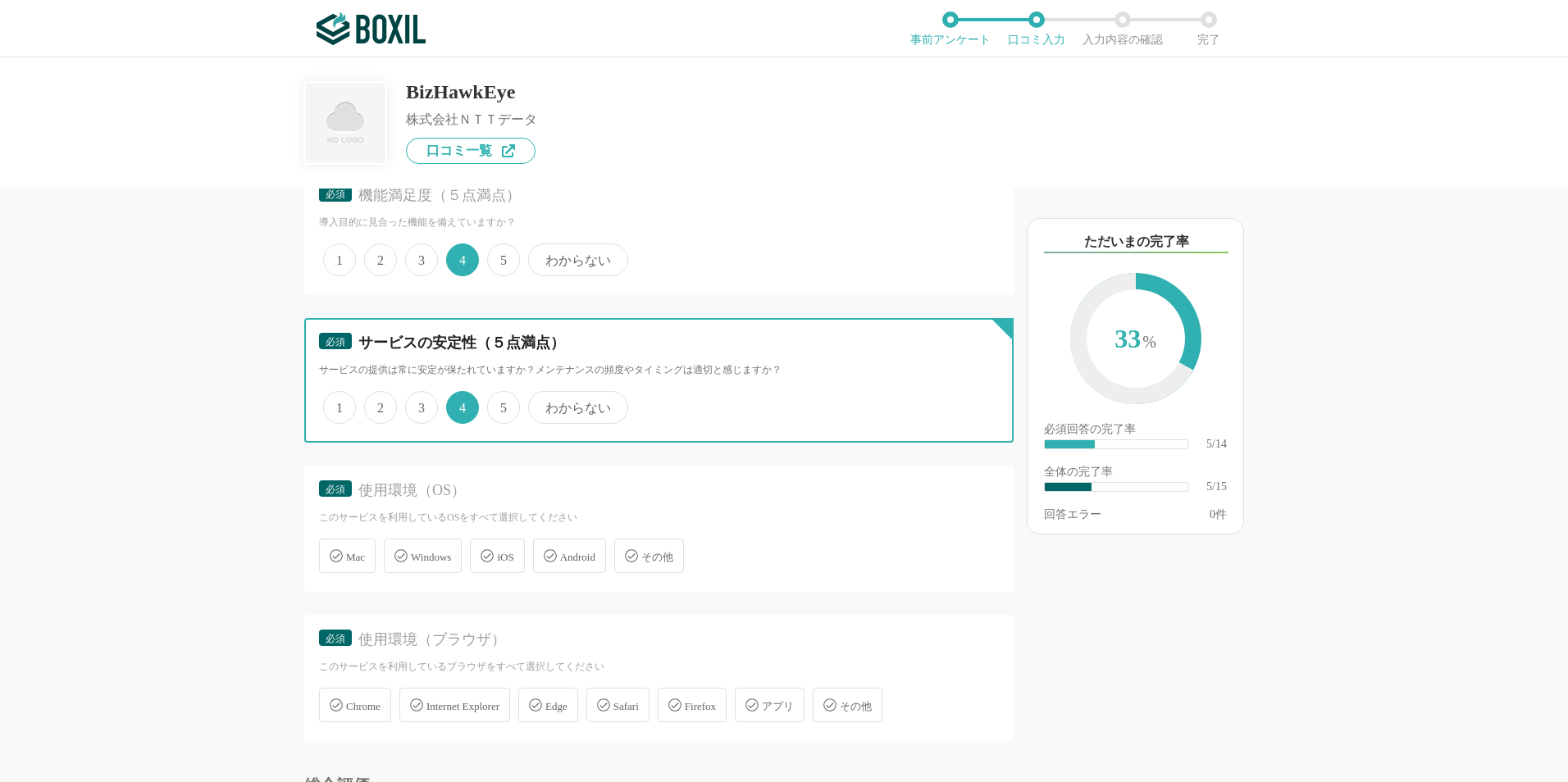
scroll to position [738, 0]
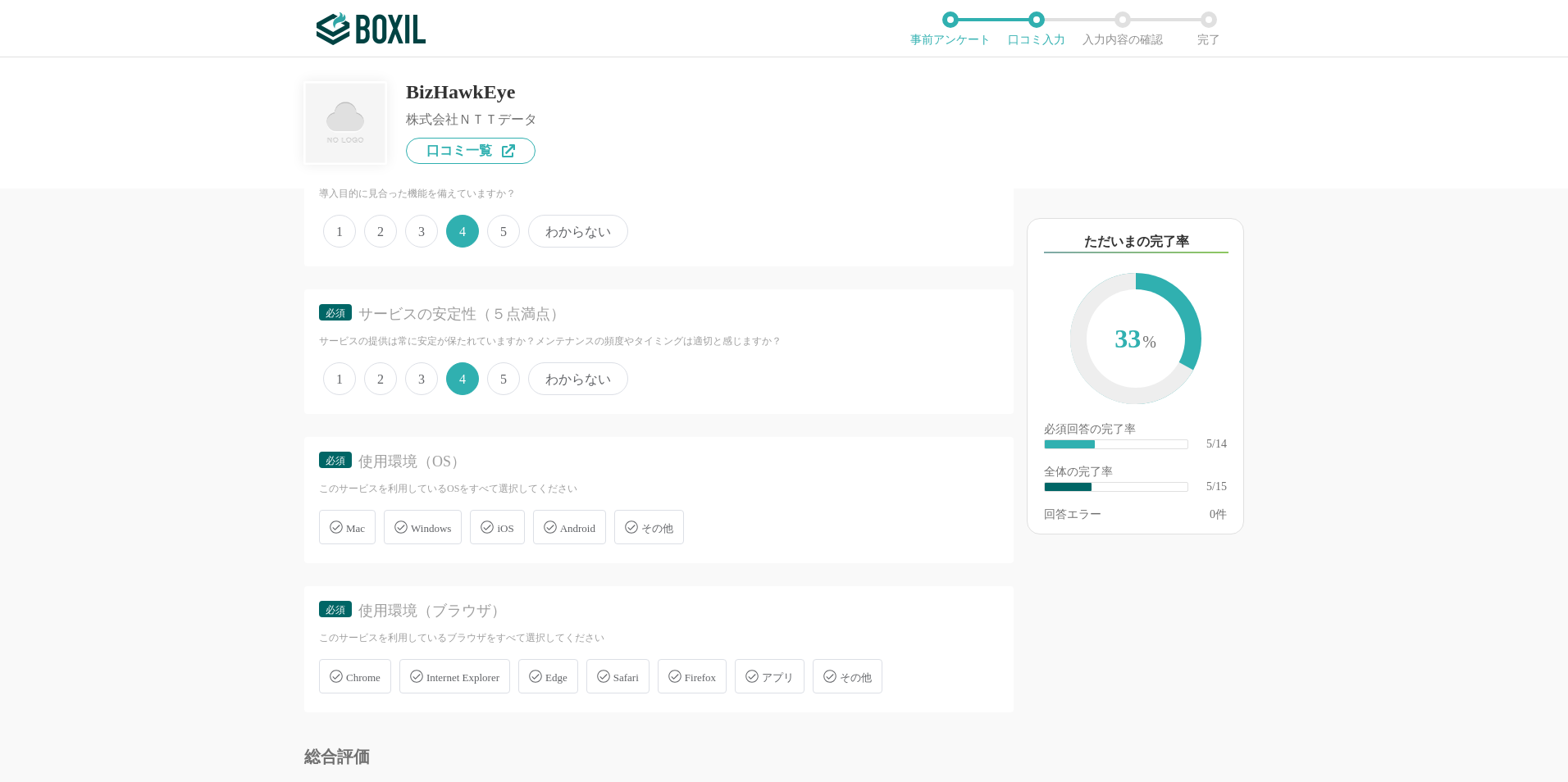
click at [427, 531] on span "Windows" at bounding box center [431, 528] width 40 height 12
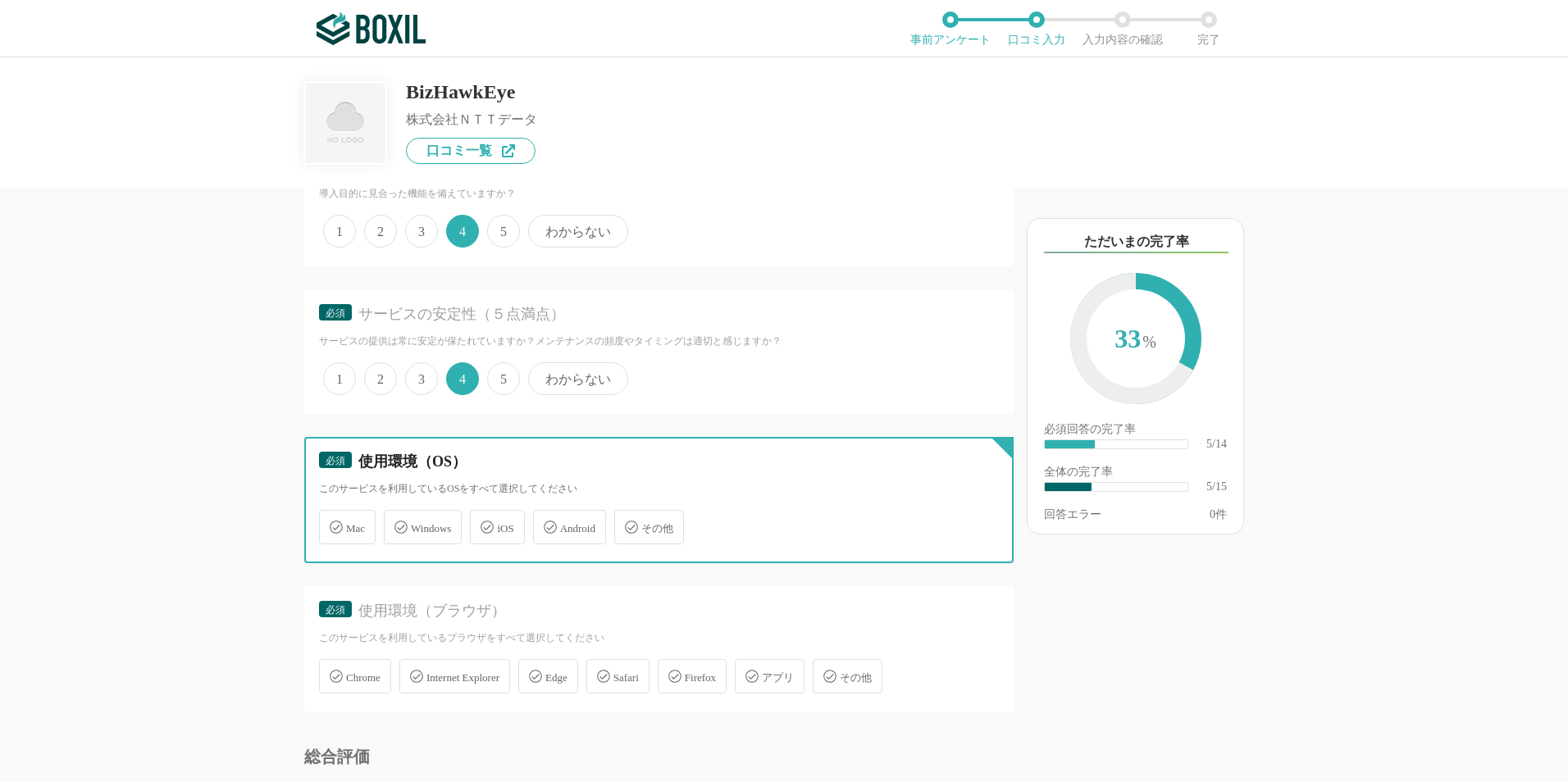
click at [398, 523] on input "Windows" at bounding box center [392, 517] width 10 height 10
checkbox input "true"
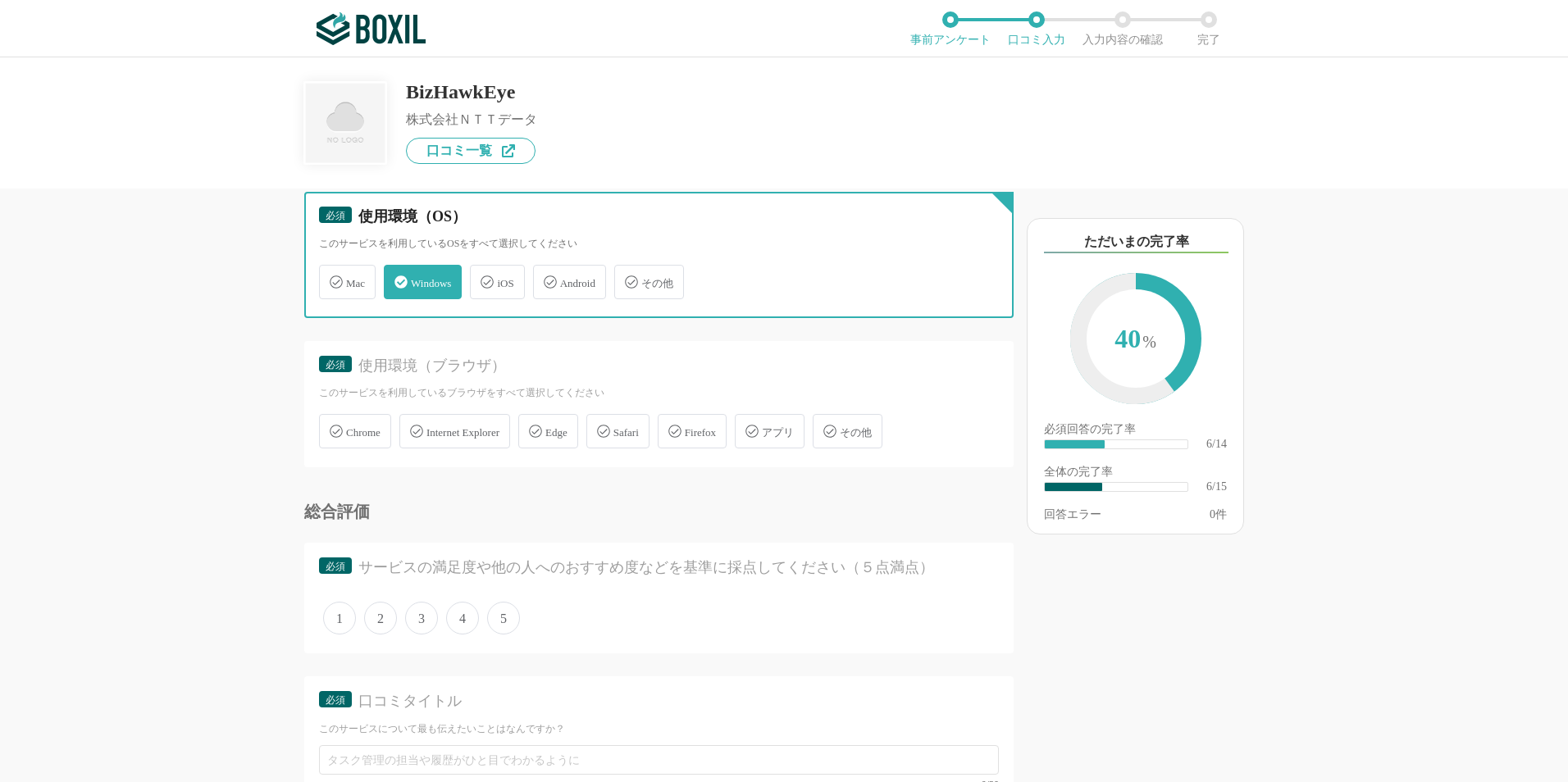
scroll to position [984, 0]
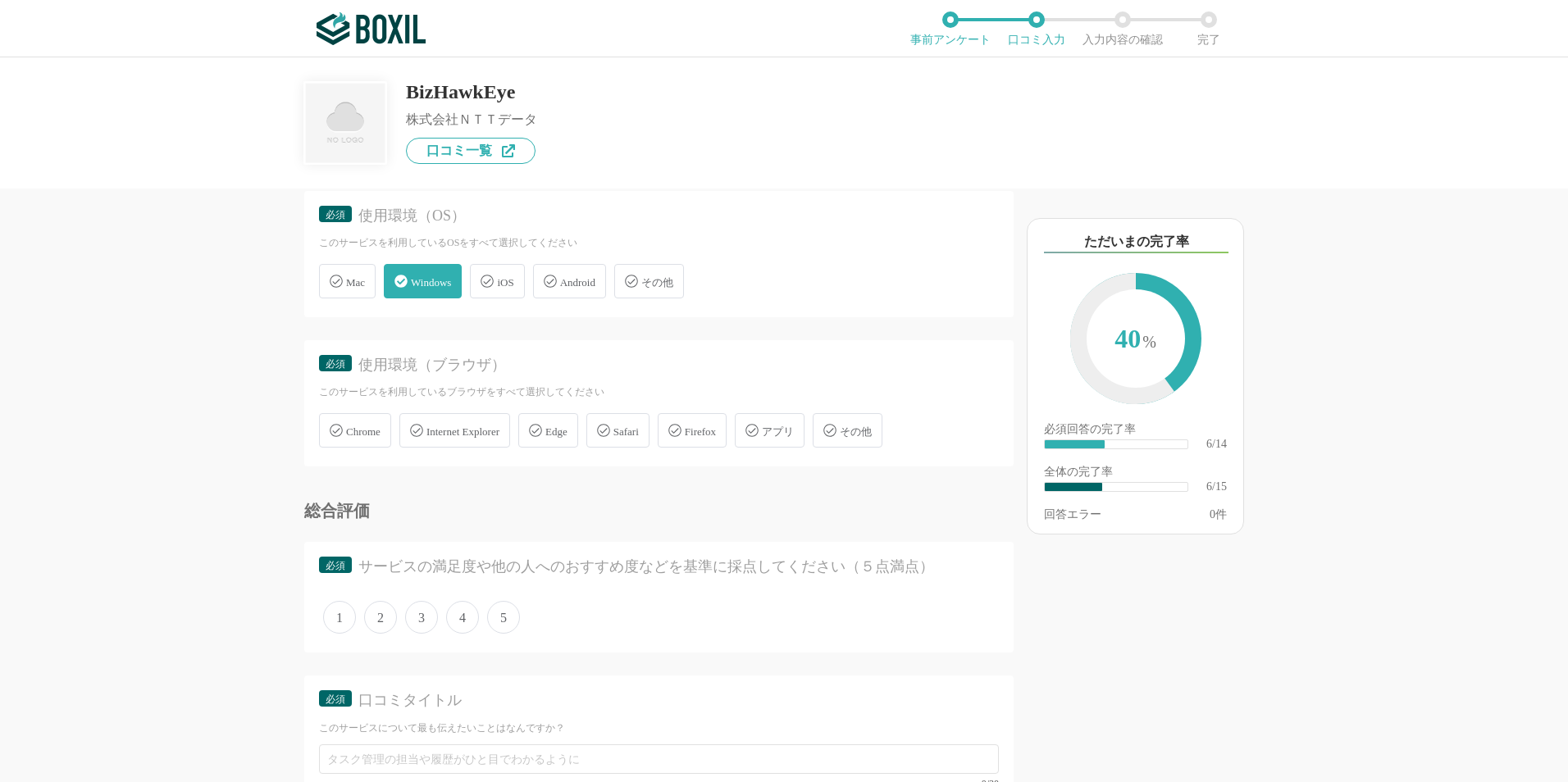
click at [567, 427] on span "Edge" at bounding box center [557, 432] width 22 height 12
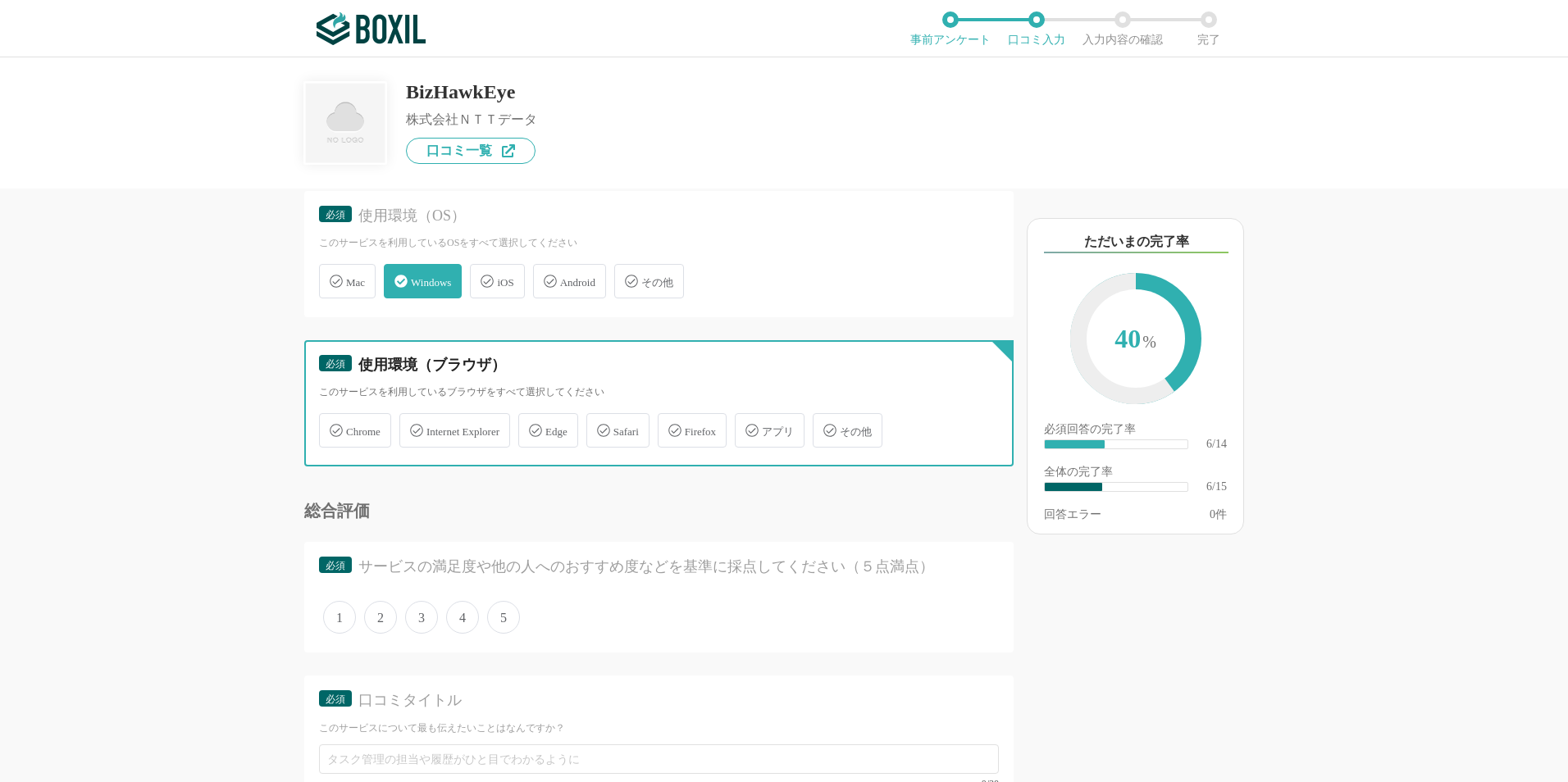
click at [532, 427] on input "Edge" at bounding box center [527, 421] width 10 height 10
checkbox input "true"
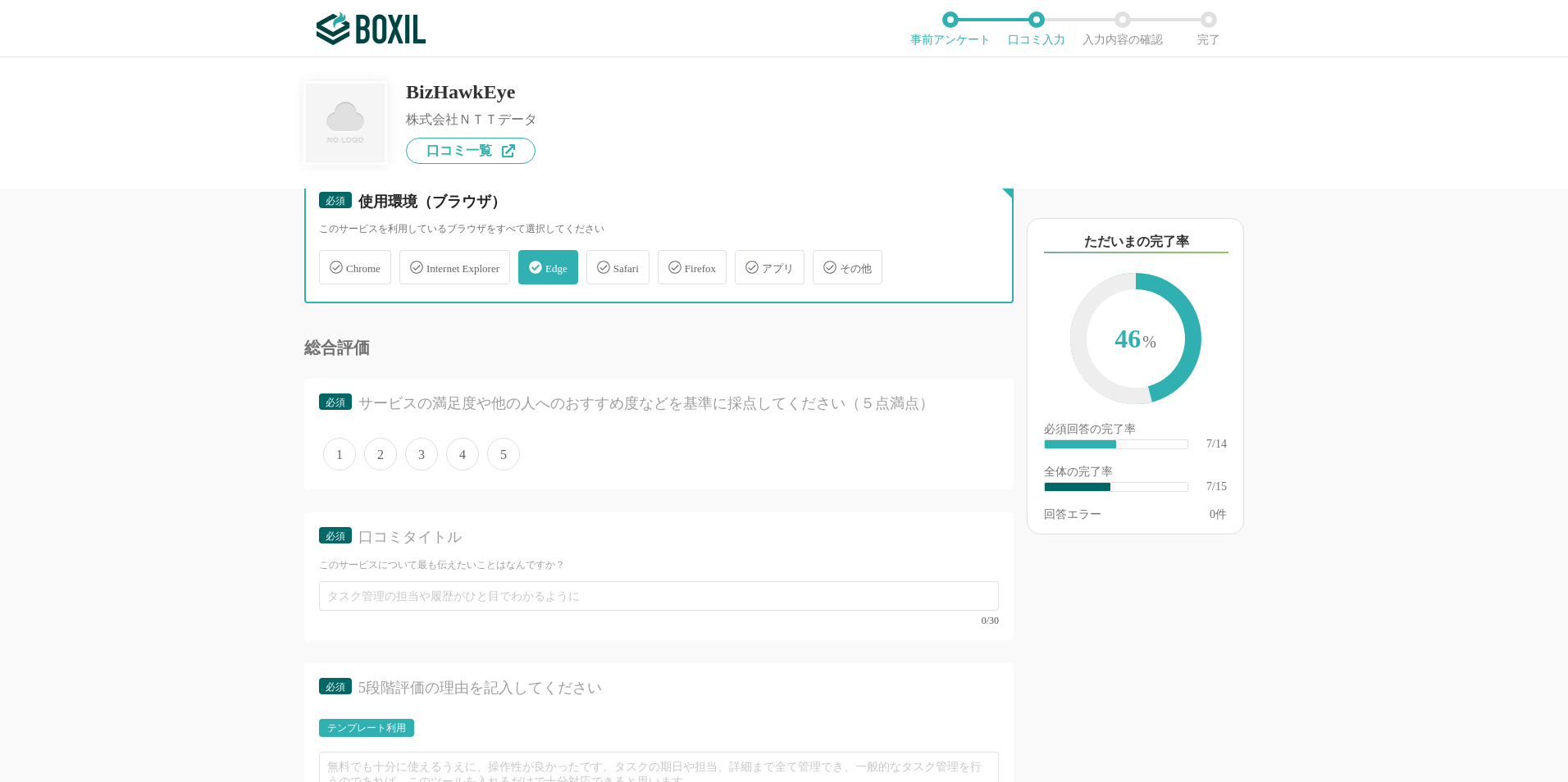
scroll to position [1148, 0]
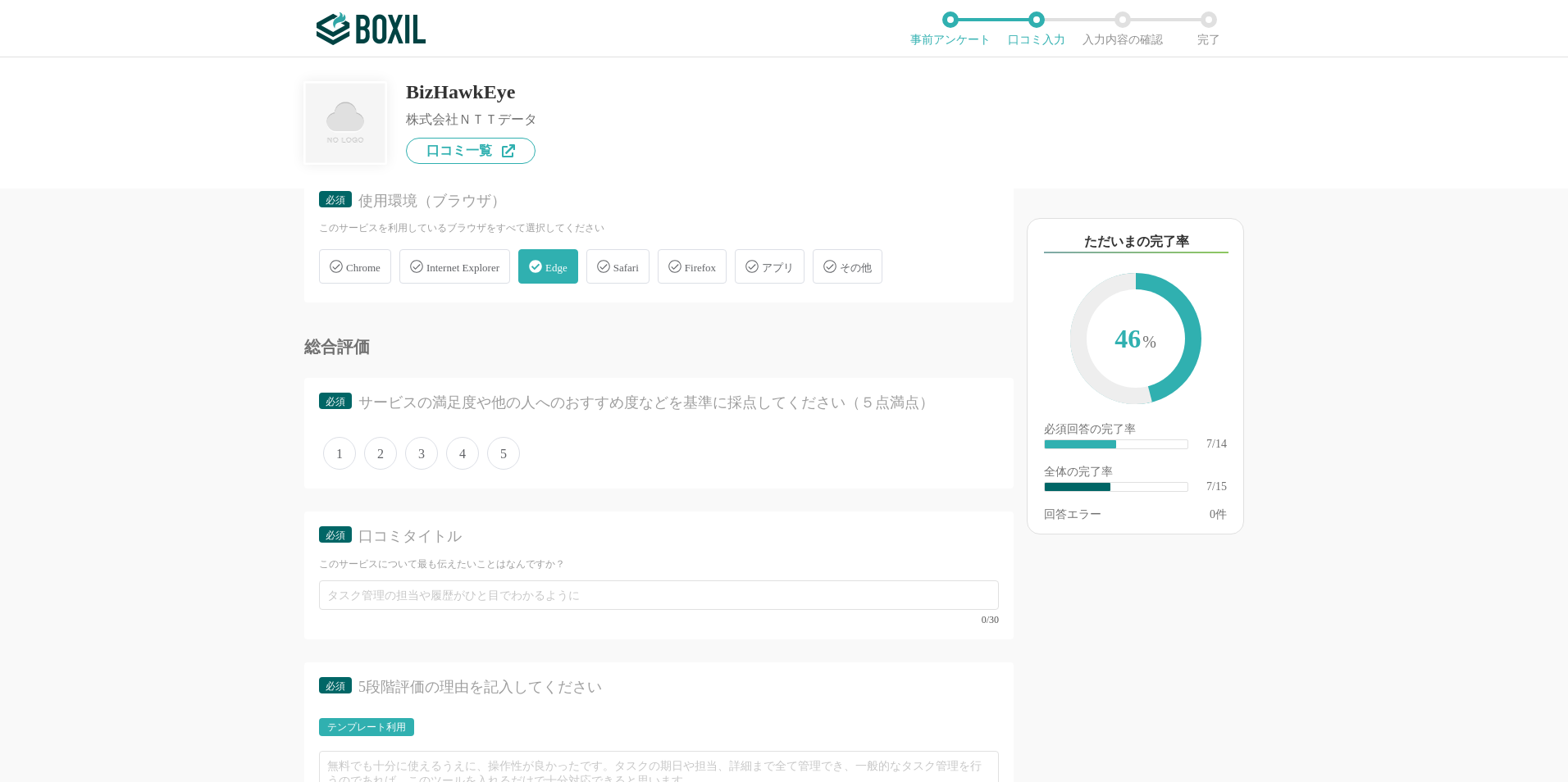
drag, startPoint x: 464, startPoint y: 453, endPoint x: 473, endPoint y: 451, distance: 9.2
click at [465, 453] on span "4" at bounding box center [463, 453] width 33 height 33
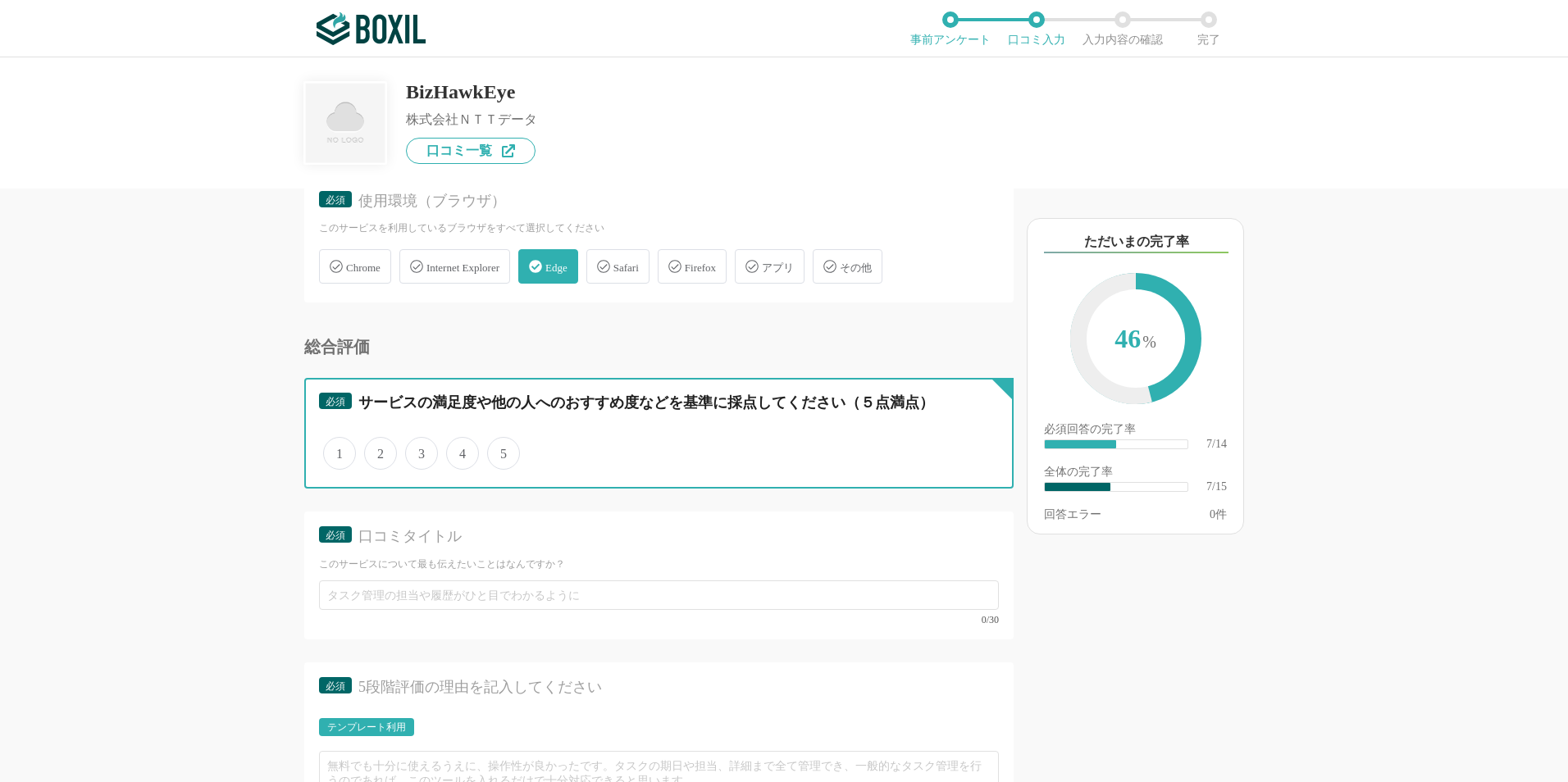
click at [461, 451] on input "4" at bounding box center [456, 445] width 10 height 10
radio input "true"
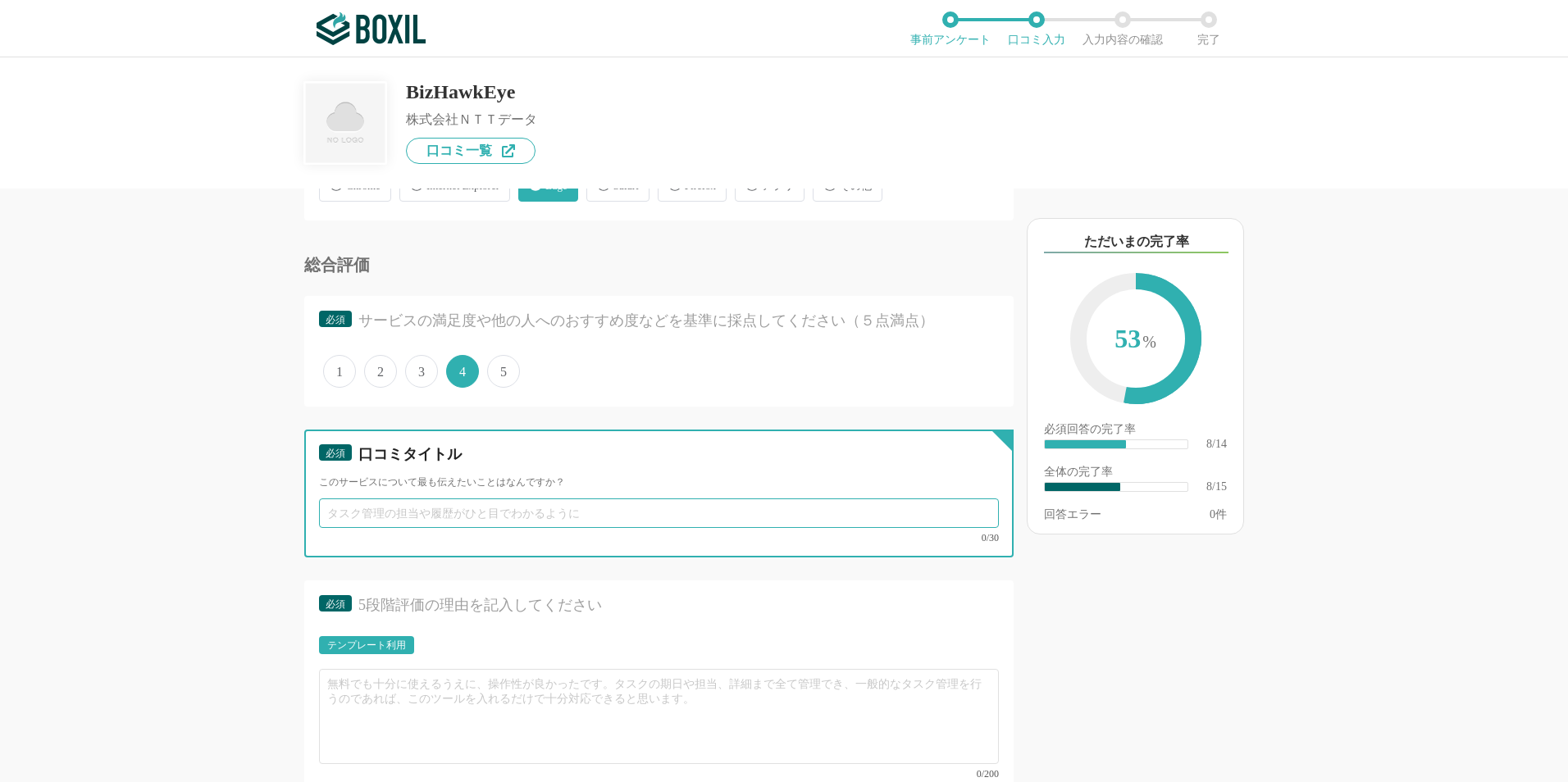
click at [435, 518] on input "text" at bounding box center [659, 513] width 680 height 29
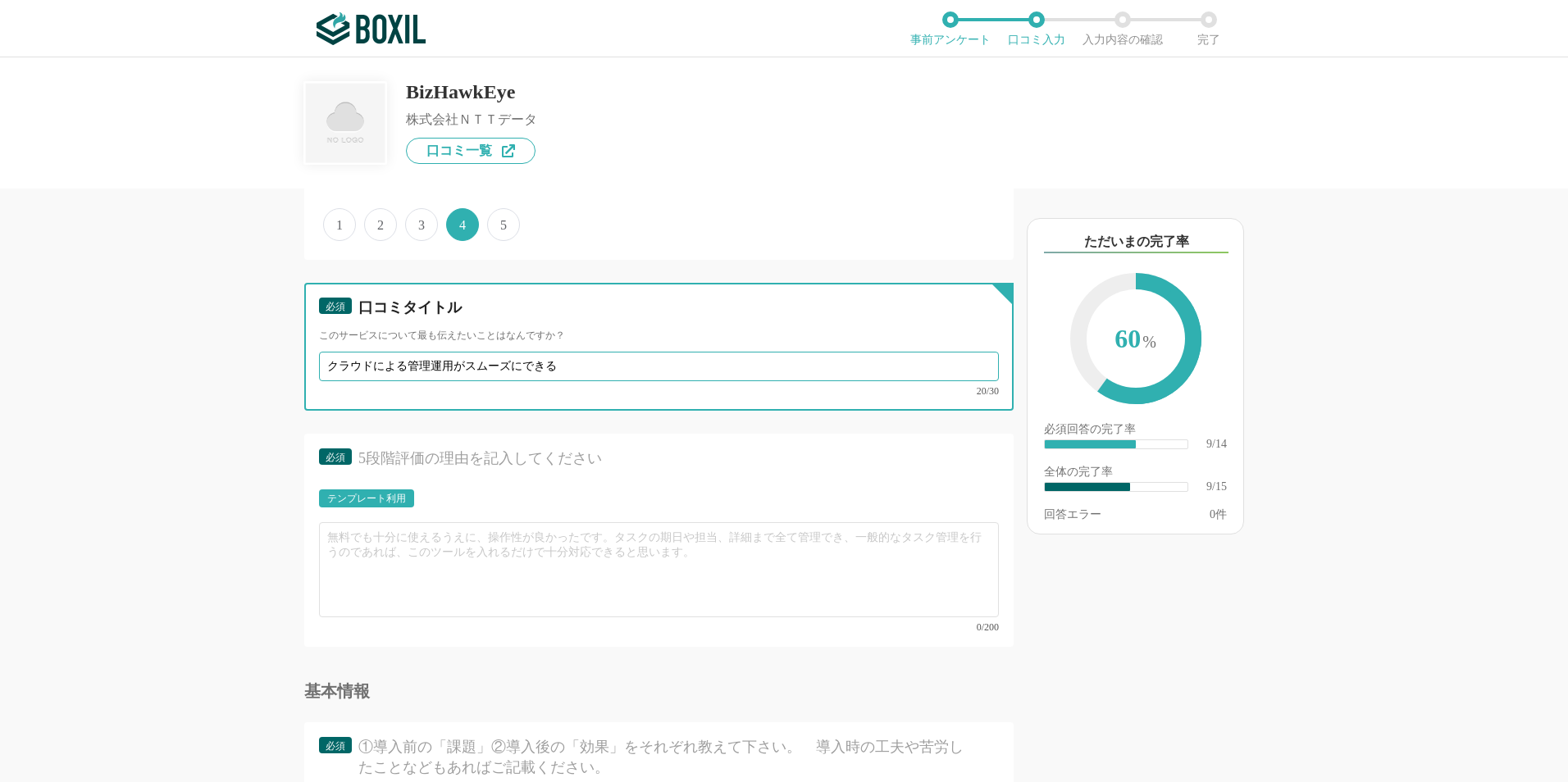
scroll to position [1394, 0]
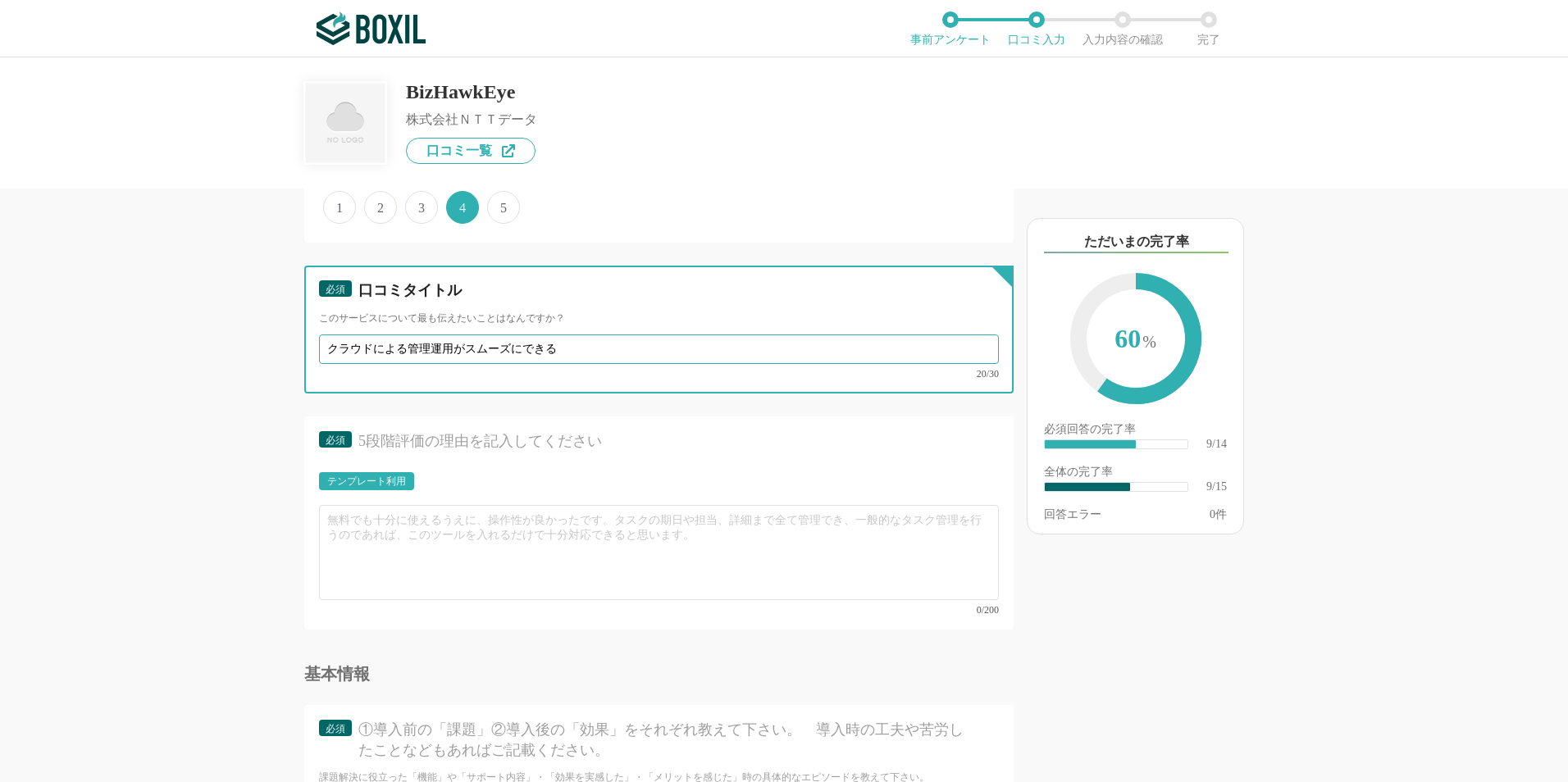
type input "クラウドによる管理運用がスムーズにできる"
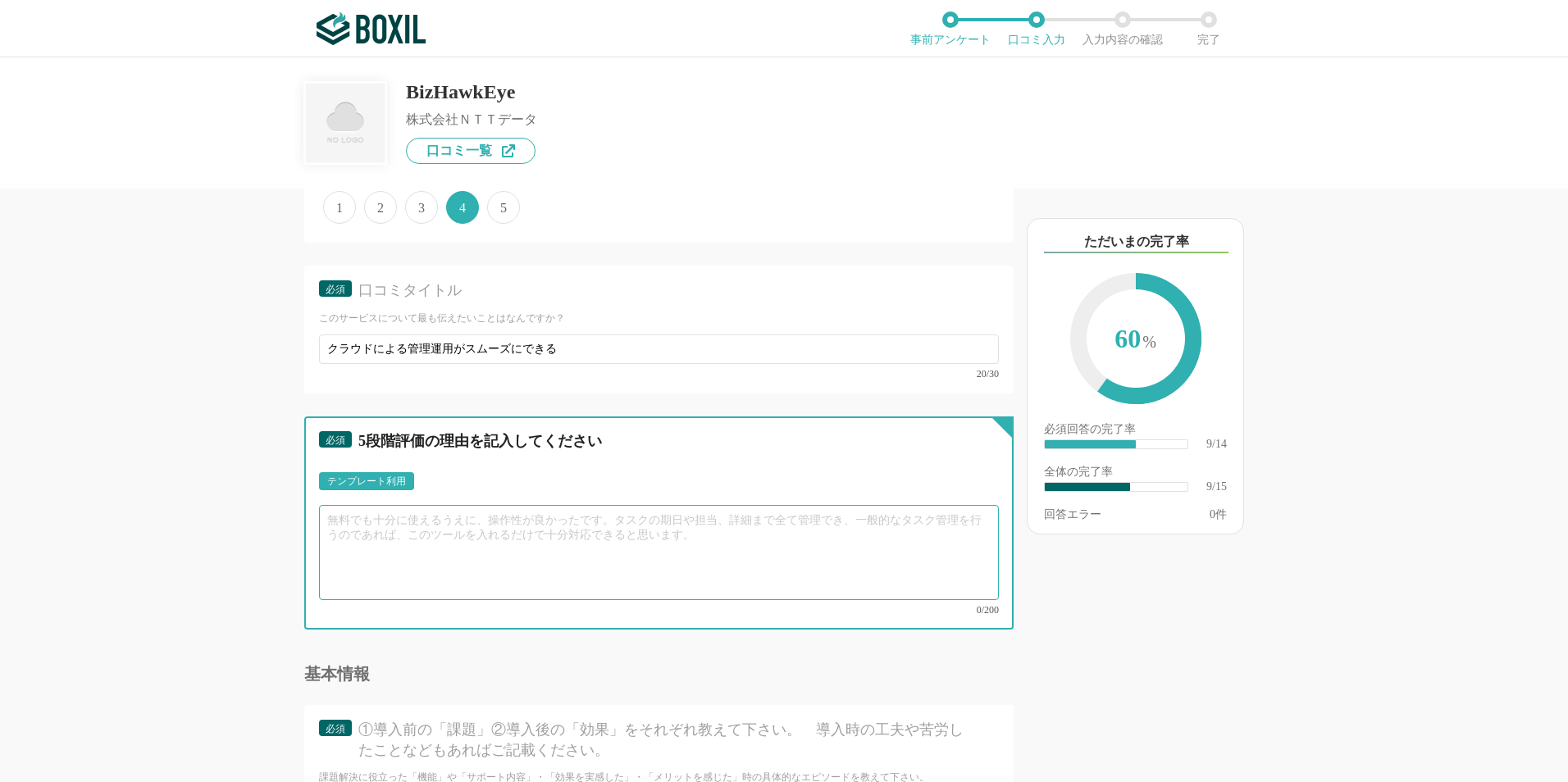
click at [344, 531] on textarea at bounding box center [659, 552] width 680 height 95
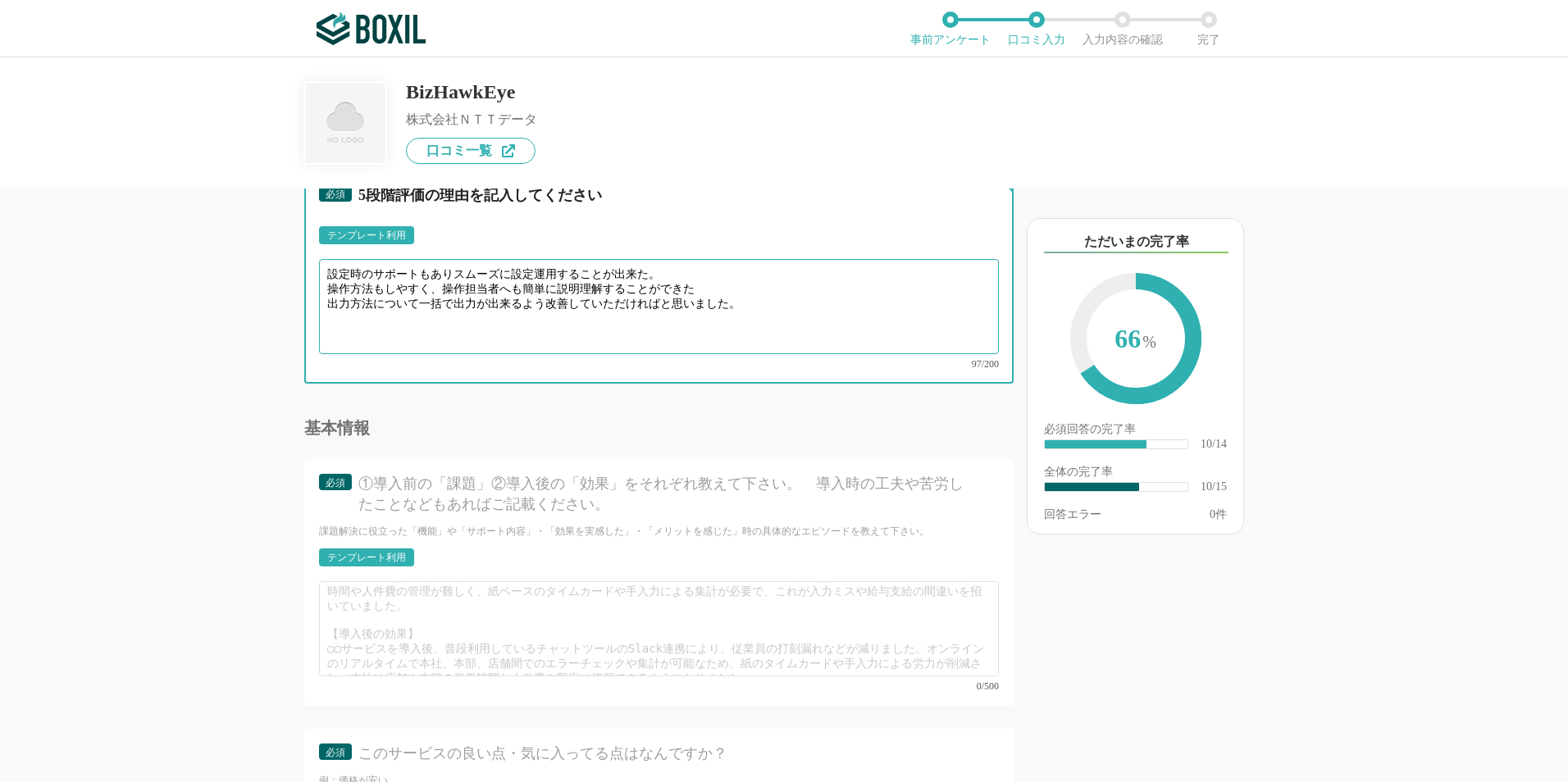
scroll to position [0, 0]
type textarea "設定時のサポートもありスムーズに設定運用することが出来た。 操作方法もしやすく、操作担当者へも簡単に説明理解することができた 出力方法について一括で出力が出来…"
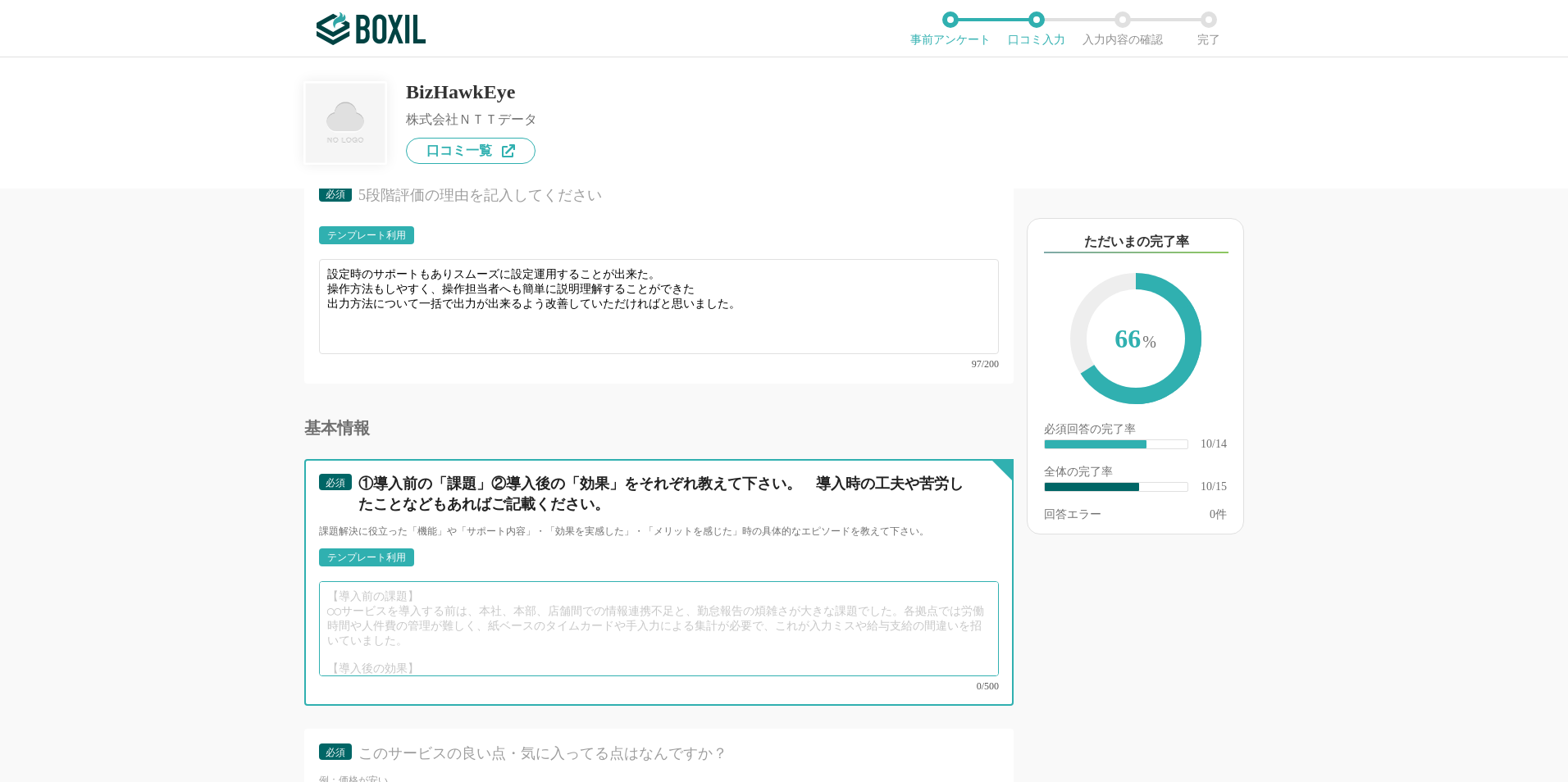
click at [458, 591] on textarea at bounding box center [659, 629] width 680 height 95
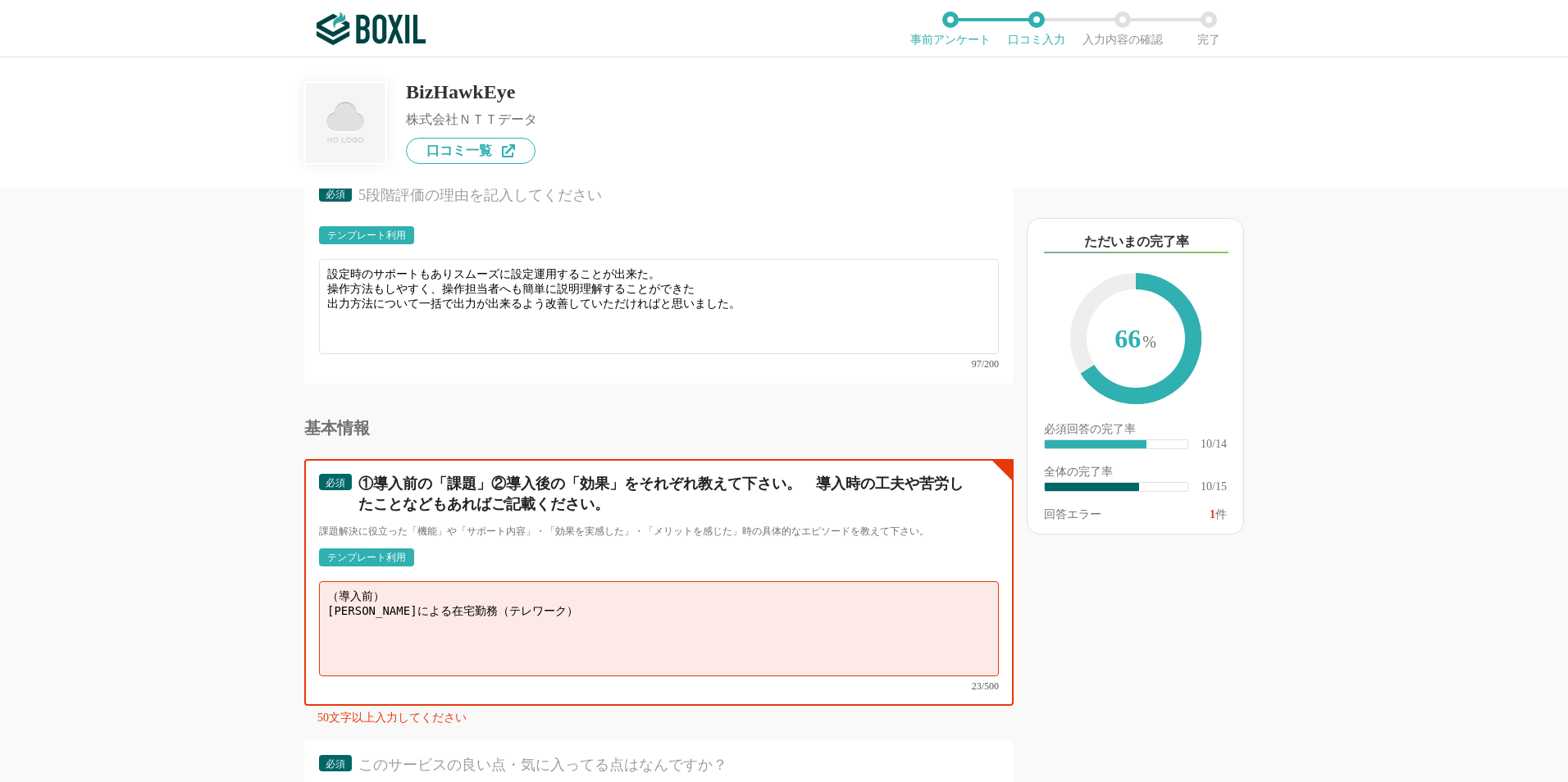
click at [370, 600] on textarea "（導入前） [PERSON_NAME]による在宅勤務（テレワーク）" at bounding box center [659, 629] width 680 height 95
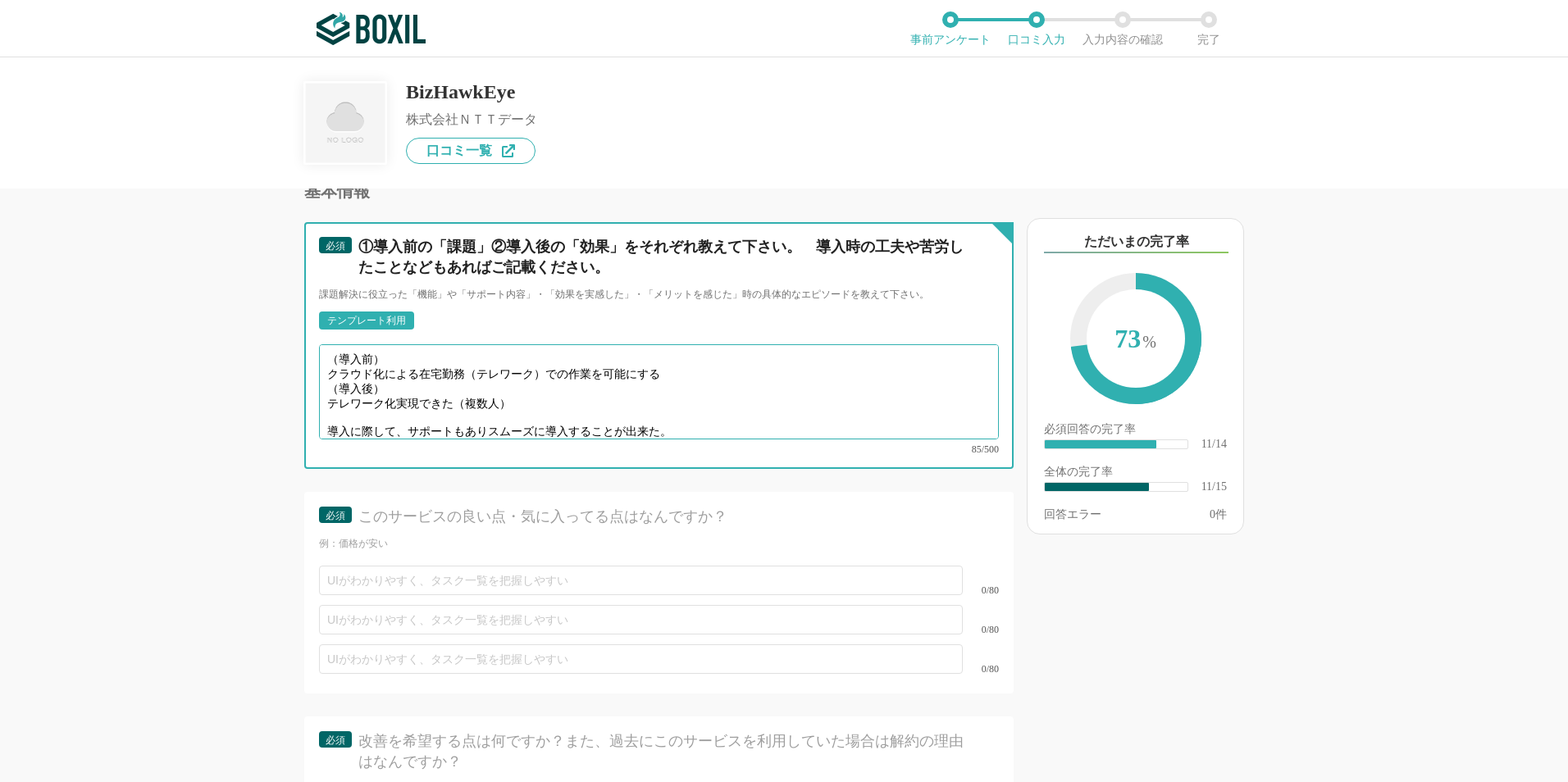
scroll to position [1968, 0]
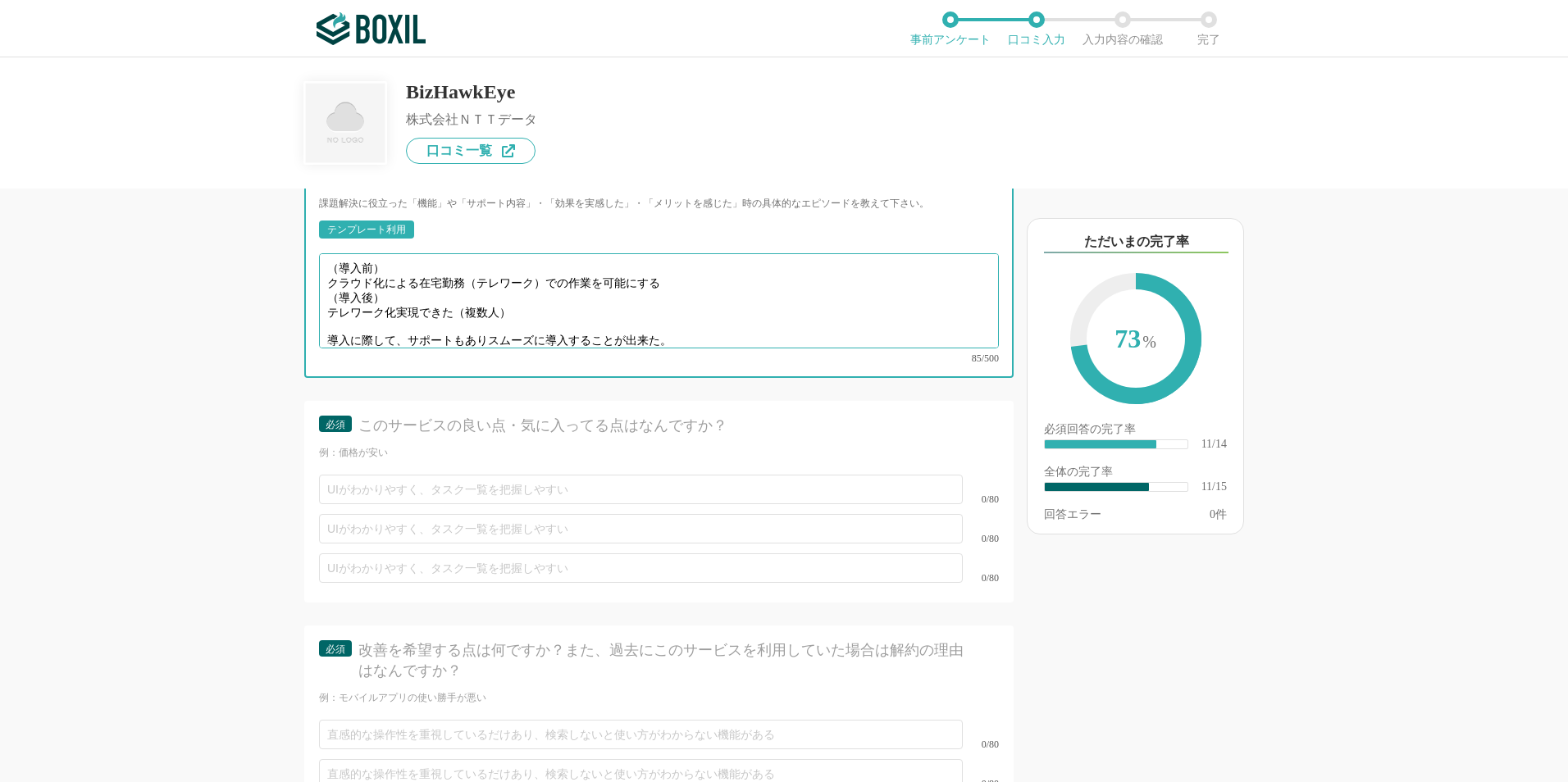
type textarea "（導入前） クラウド化による在宅勤務（テレワーク）での作業を可能にする （導入後） テレワーク化実現できた（複数人） 導入に際して、サポートもありスムーズに導…"
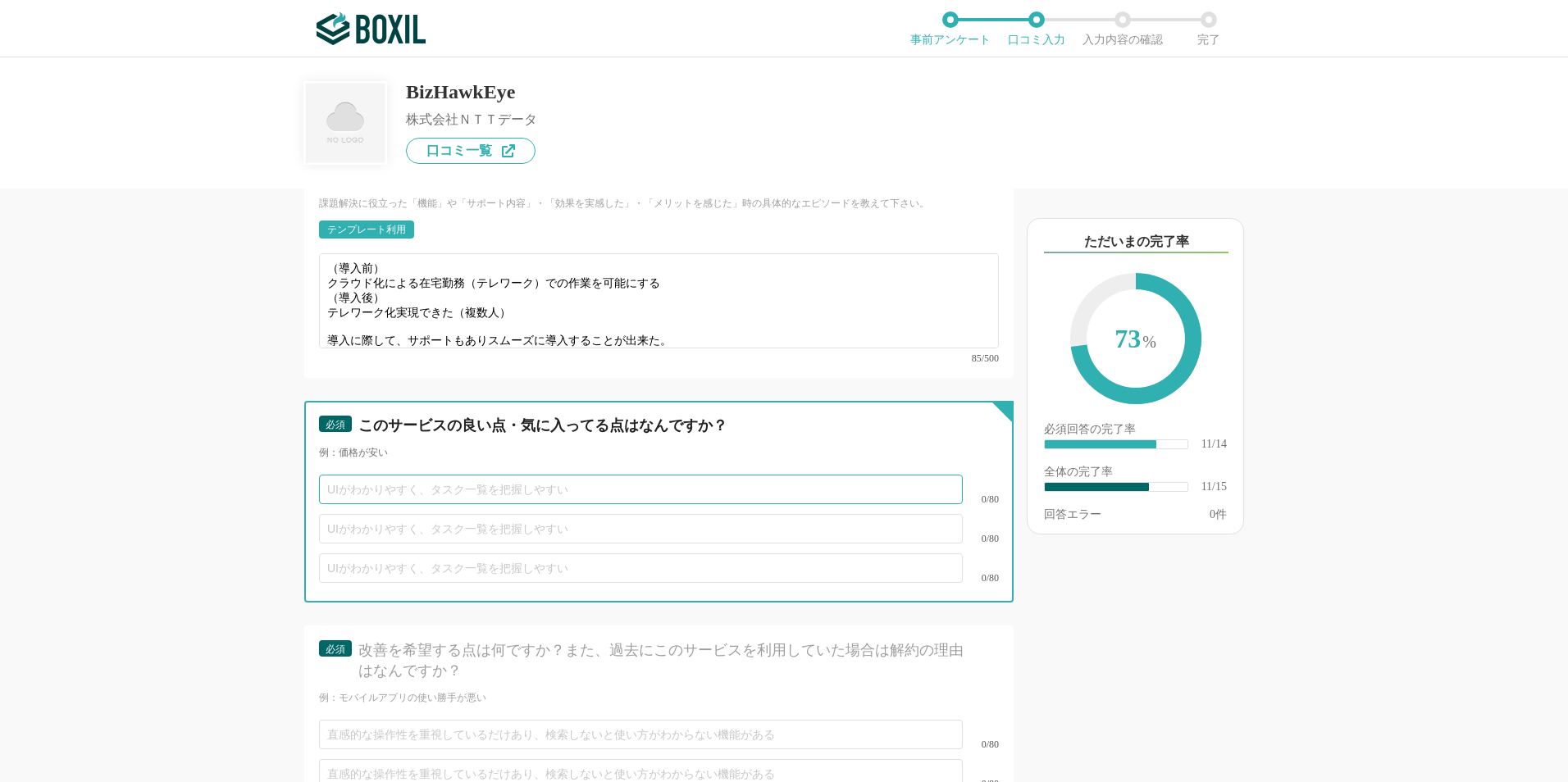
click at [356, 478] on input "text" at bounding box center [641, 489] width 644 height 29
type input "操作しやすい"
click at [328, 514] on input "text" at bounding box center [641, 528] width 644 height 29
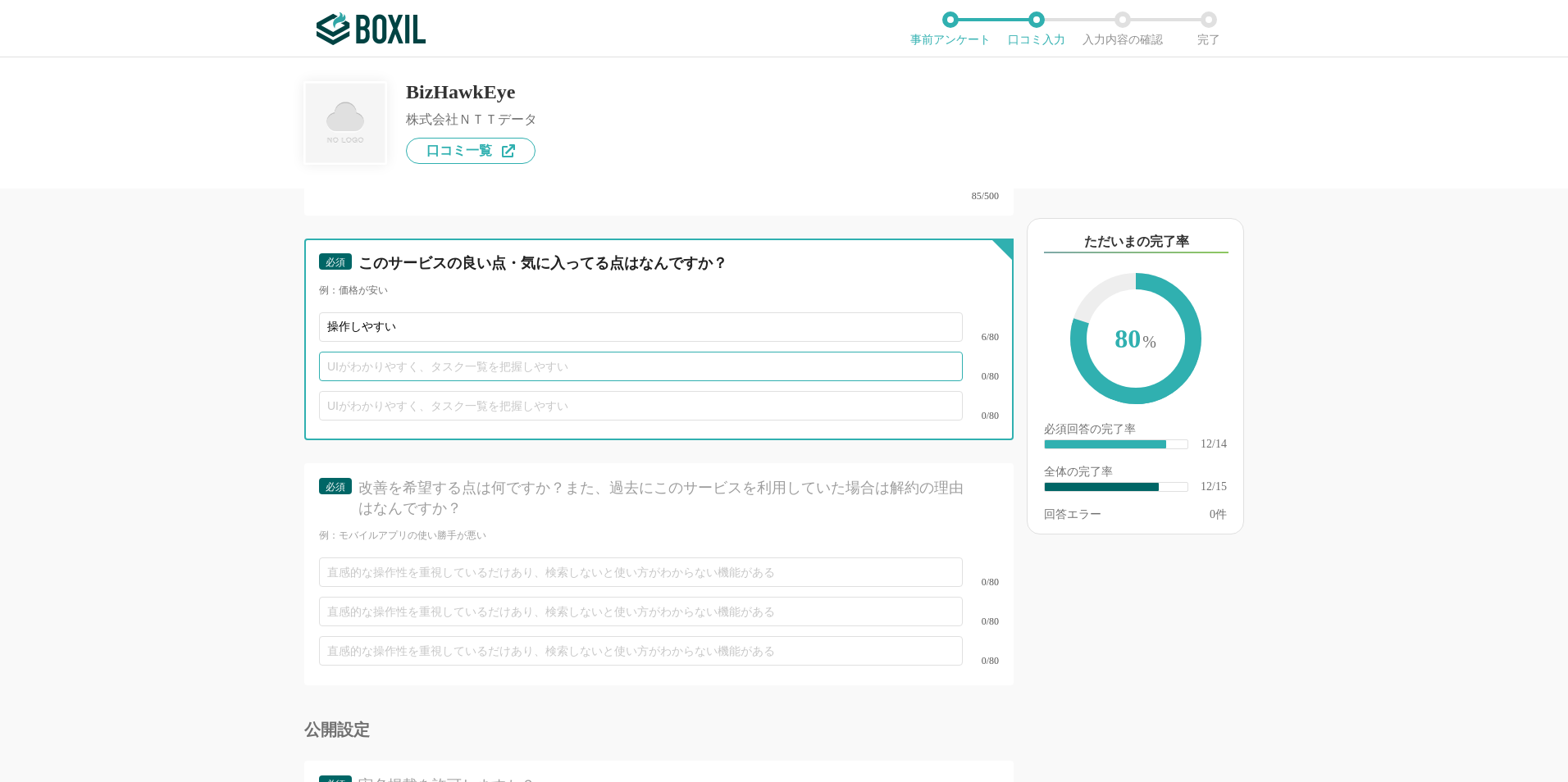
scroll to position [2132, 0]
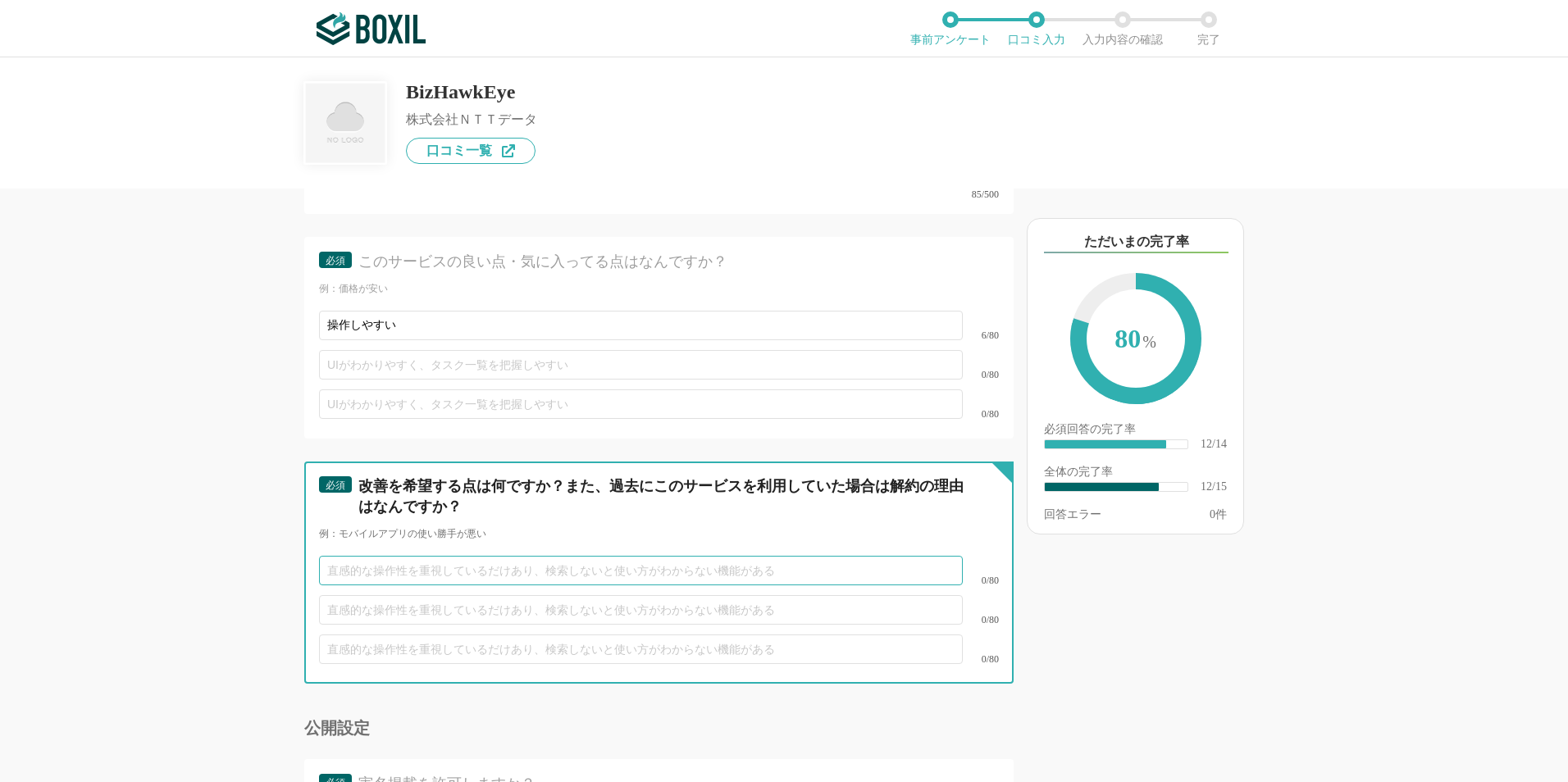
click at [335, 556] on input "text" at bounding box center [641, 570] width 644 height 29
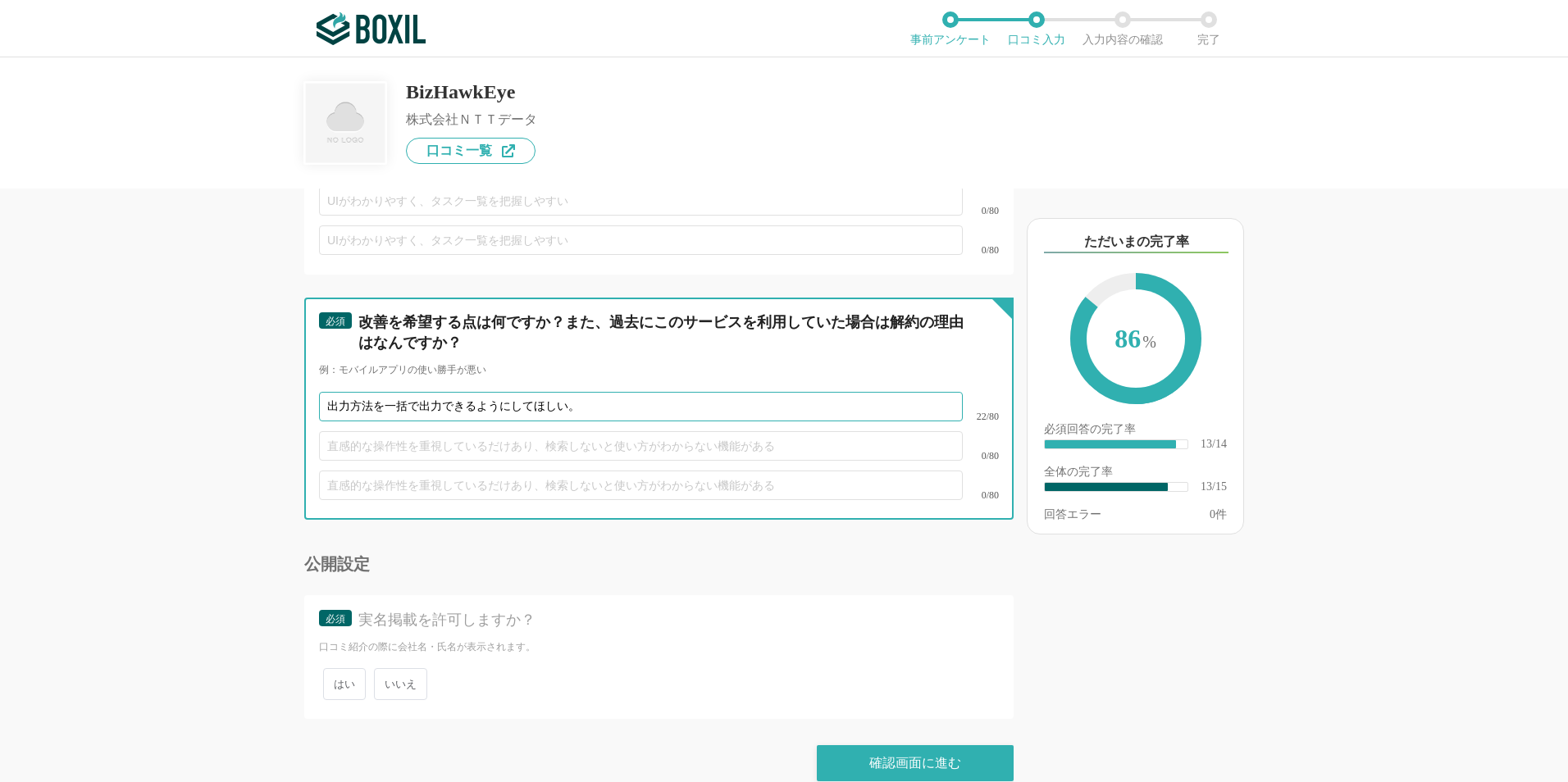
scroll to position [2300, 0]
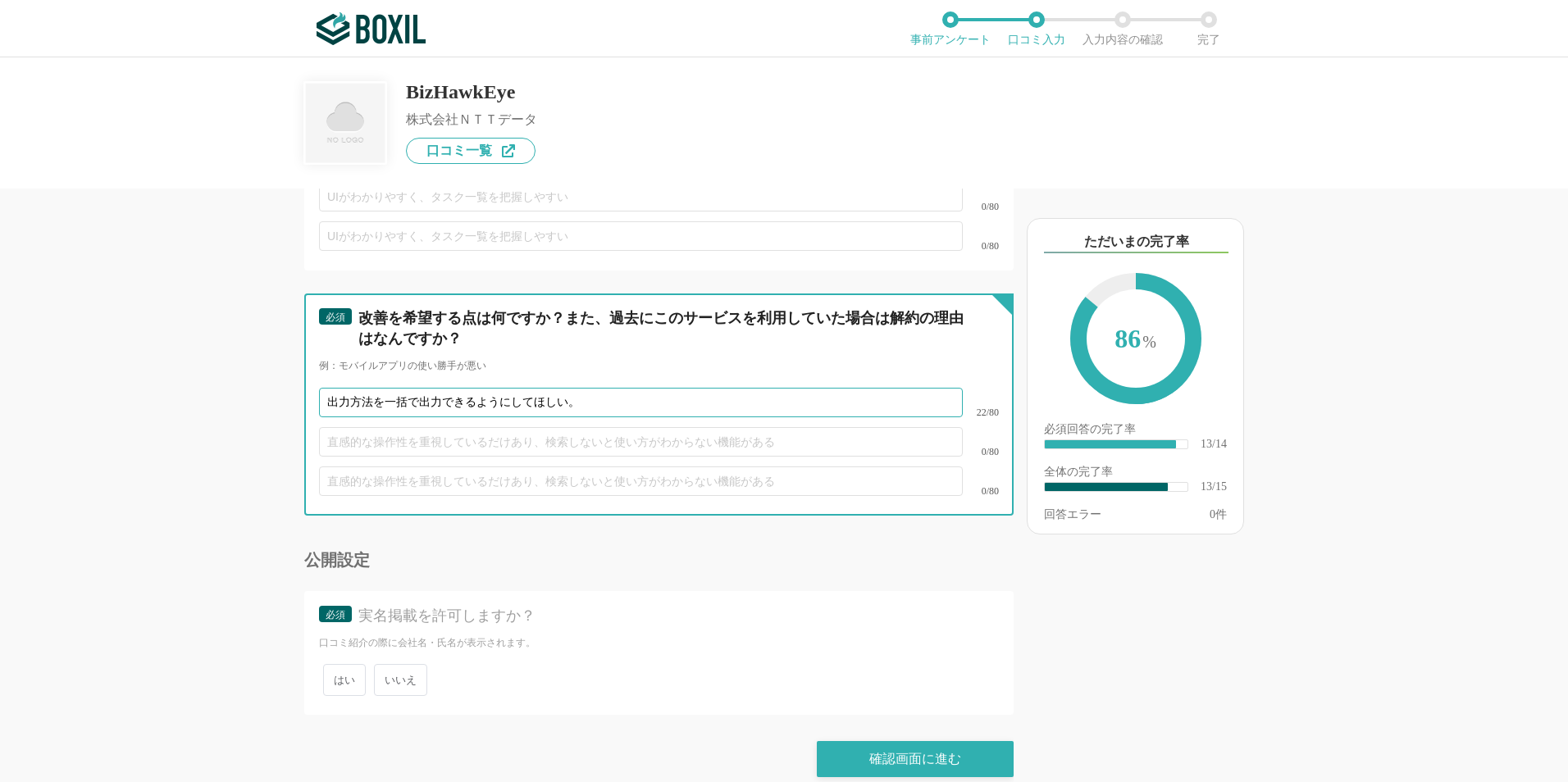
type input "出力方法を一括で出力できるようにしてほしい。"
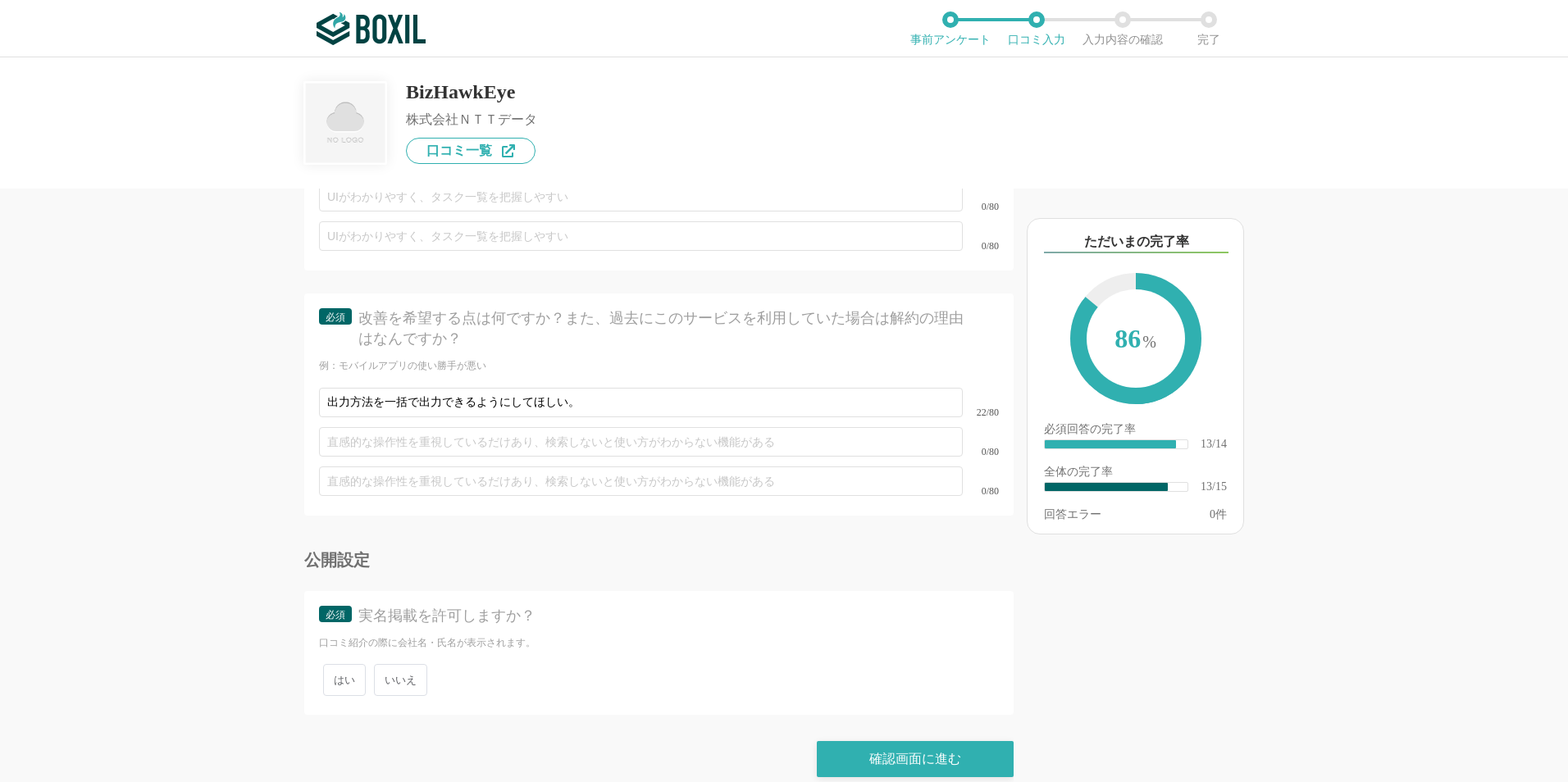
drag, startPoint x: 402, startPoint y: 658, endPoint x: 383, endPoint y: 672, distance: 23.6
click at [402, 664] on span "いいえ" at bounding box center [401, 679] width 53 height 32
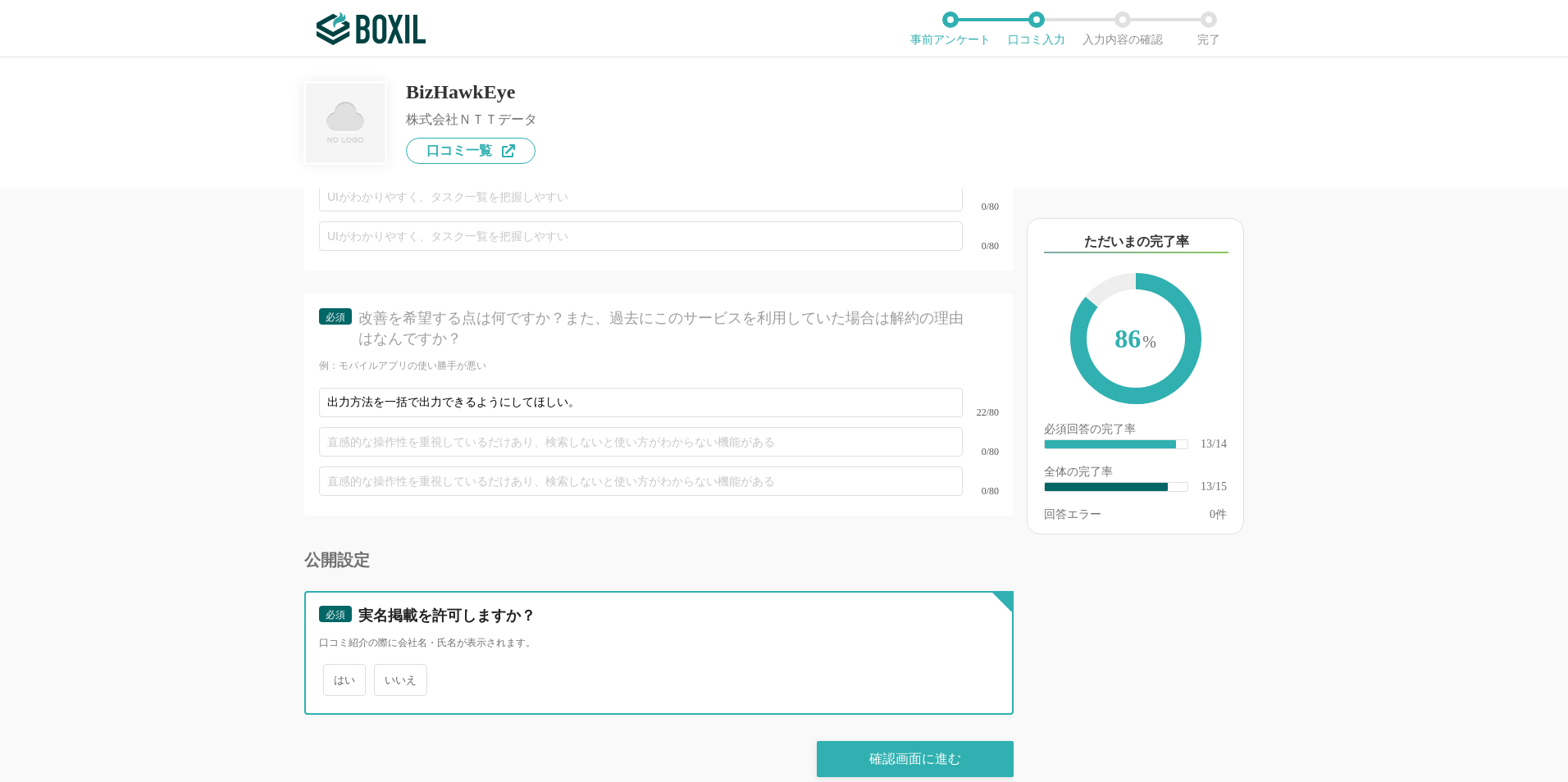
click at [389, 666] on input "いいえ" at bounding box center [383, 672] width 10 height 10
radio input "true"
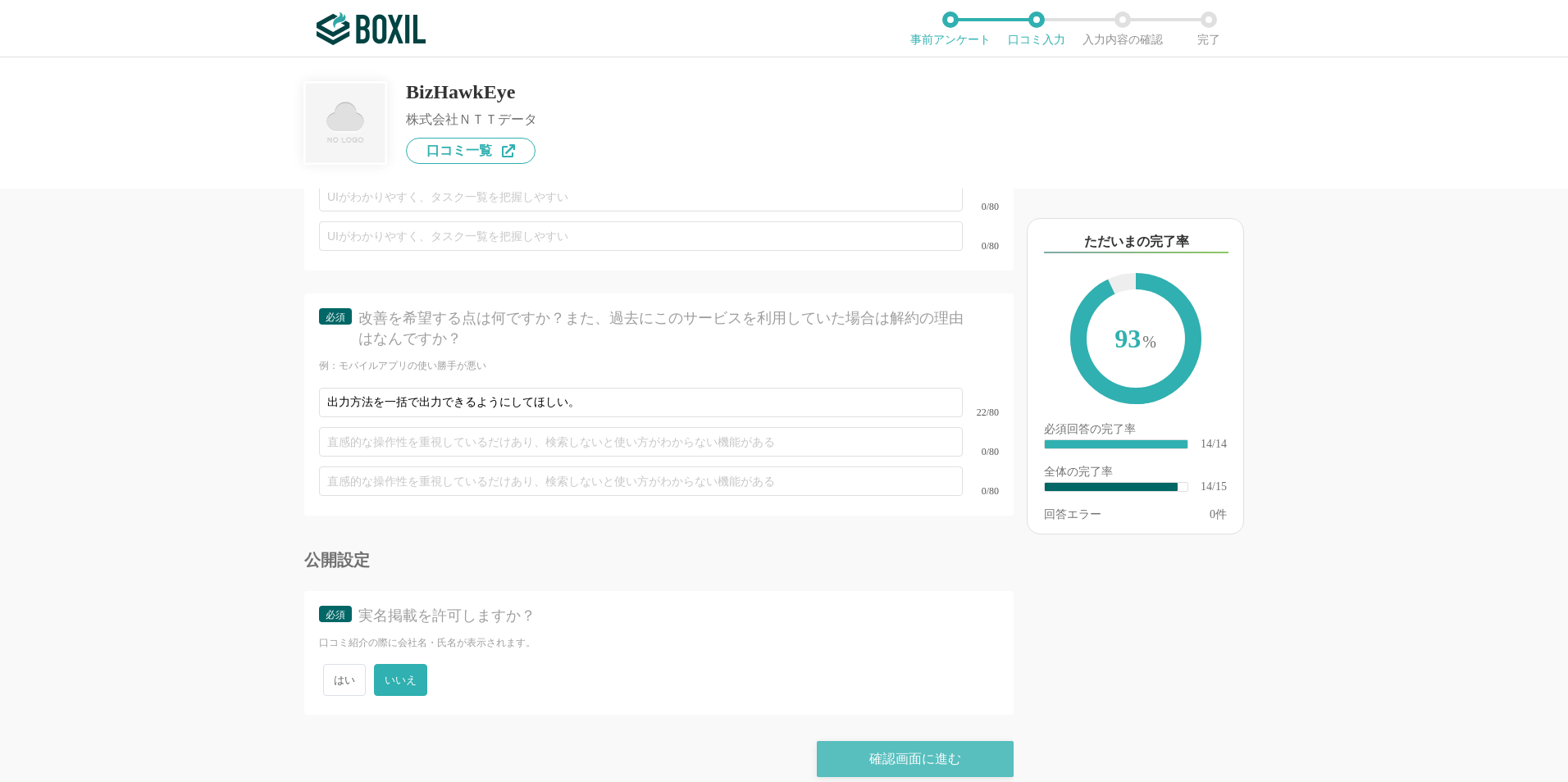
click at [922, 745] on div "確認画面に進む" at bounding box center [916, 759] width 197 height 36
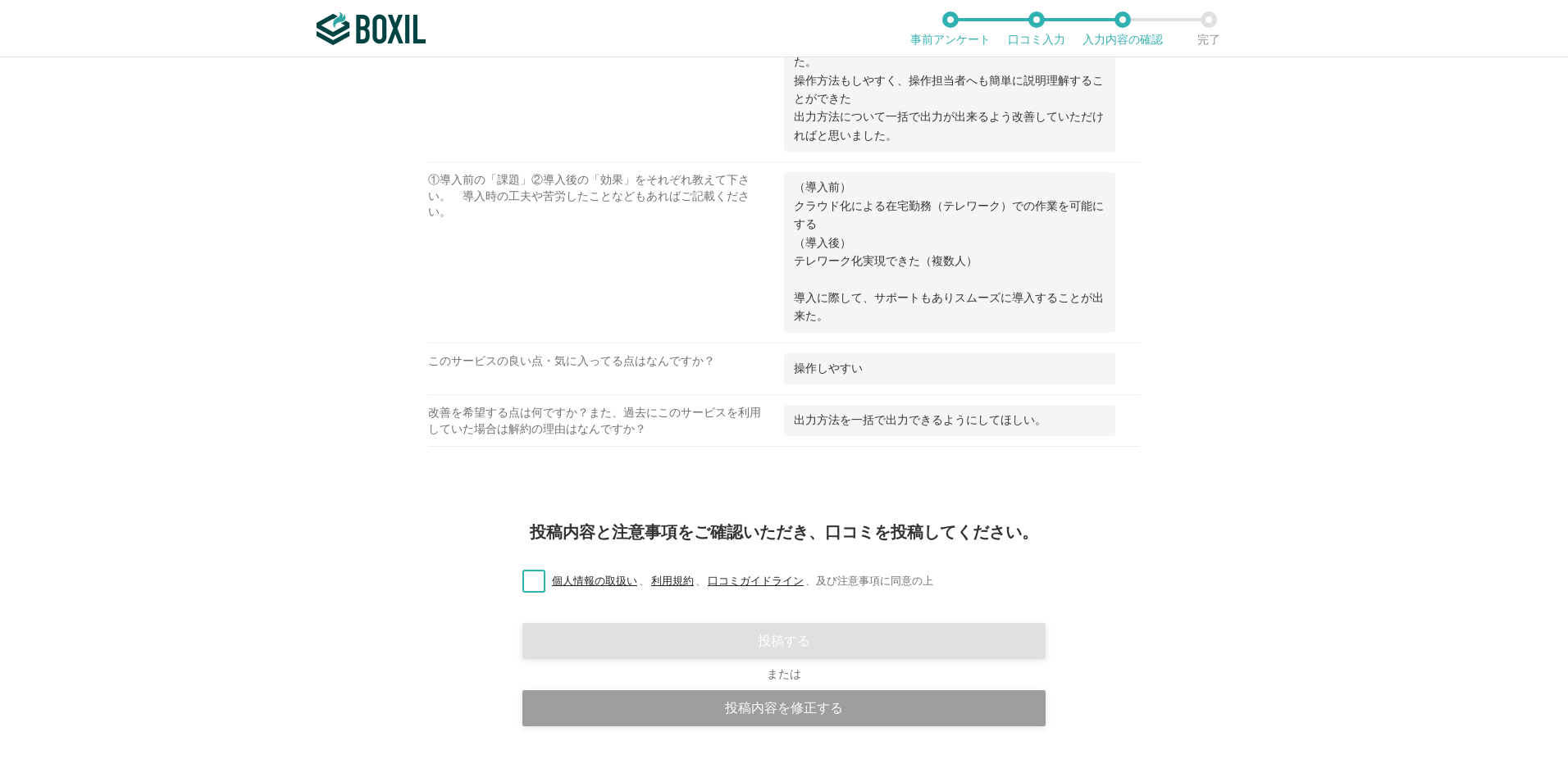
scroll to position [1064, 0]
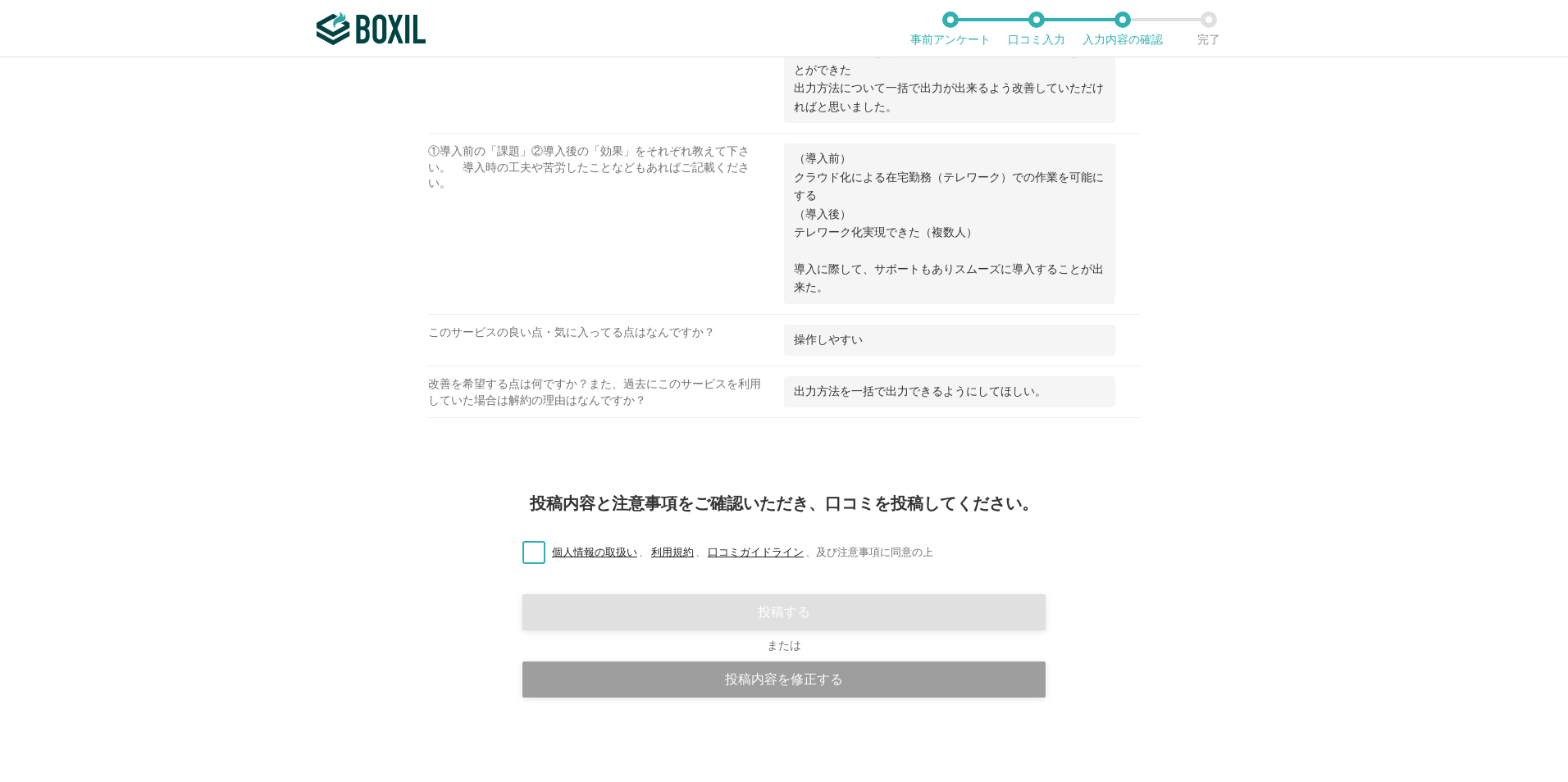
click at [531, 547] on label "個人情報の取扱い 、 利用規約 、 口コミガイドライン 、 及び注意事項に同意の上" at bounding box center [721, 553] width 424 height 17
click at [0, 0] on input "個人情報の取扱い 、 利用規約 、 口コミガイドライン 、 及び注意事項に同意の上" at bounding box center [0, 0] width 0 height 0
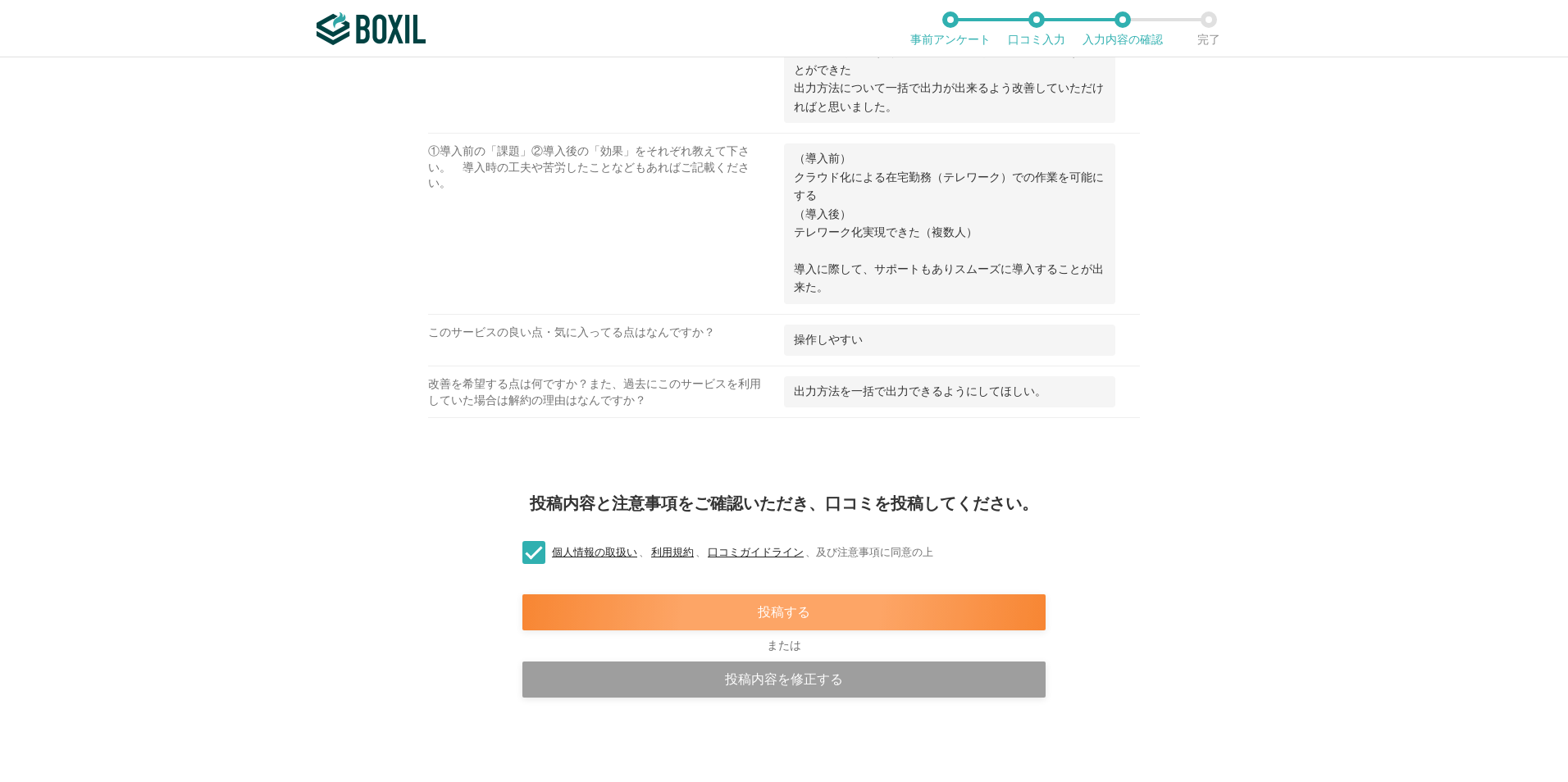
click at [781, 612] on div "投稿する" at bounding box center [784, 612] width 524 height 36
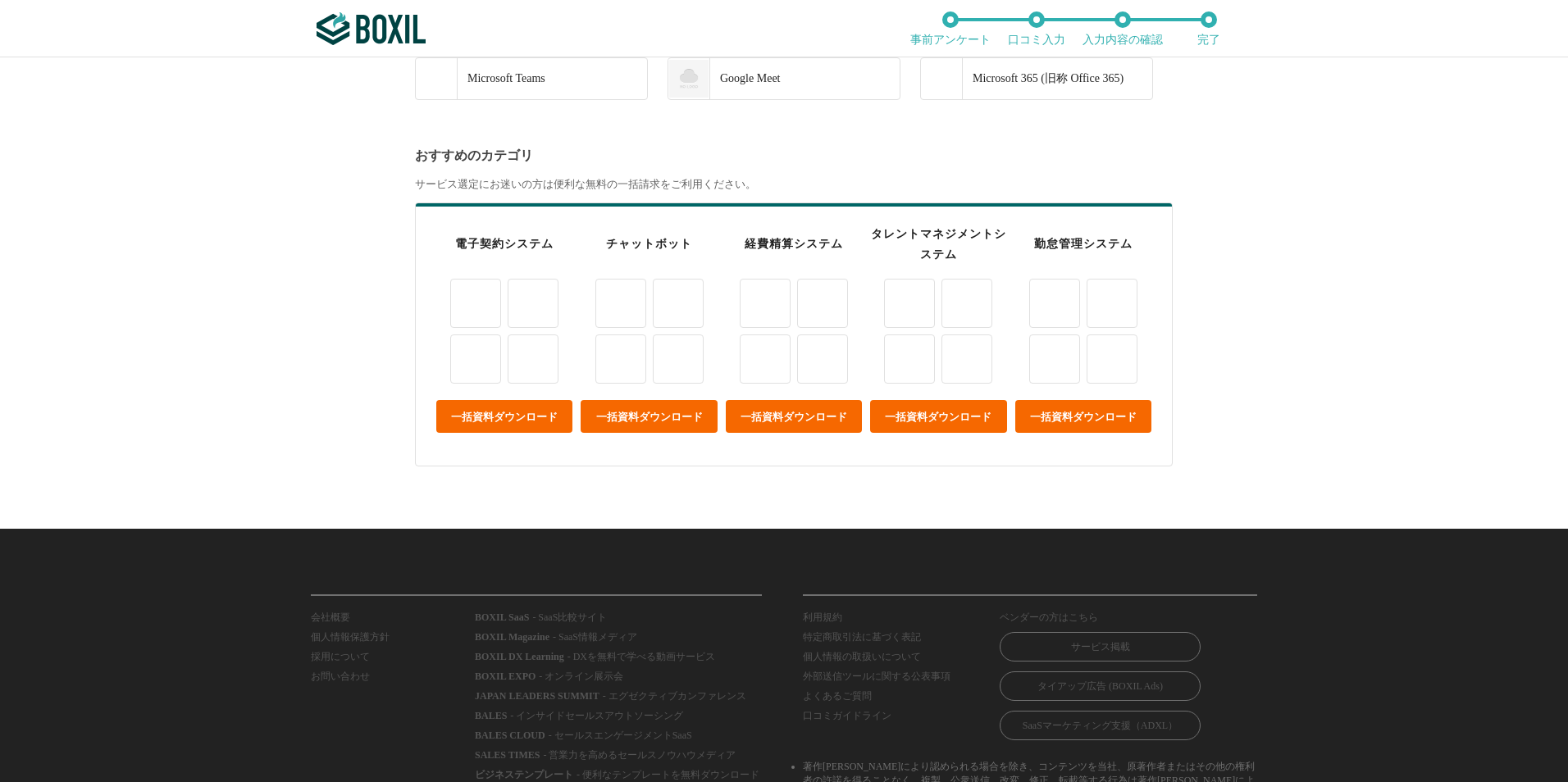
scroll to position [599, 0]
